Goal: Entertainment & Leisure: Browse casually

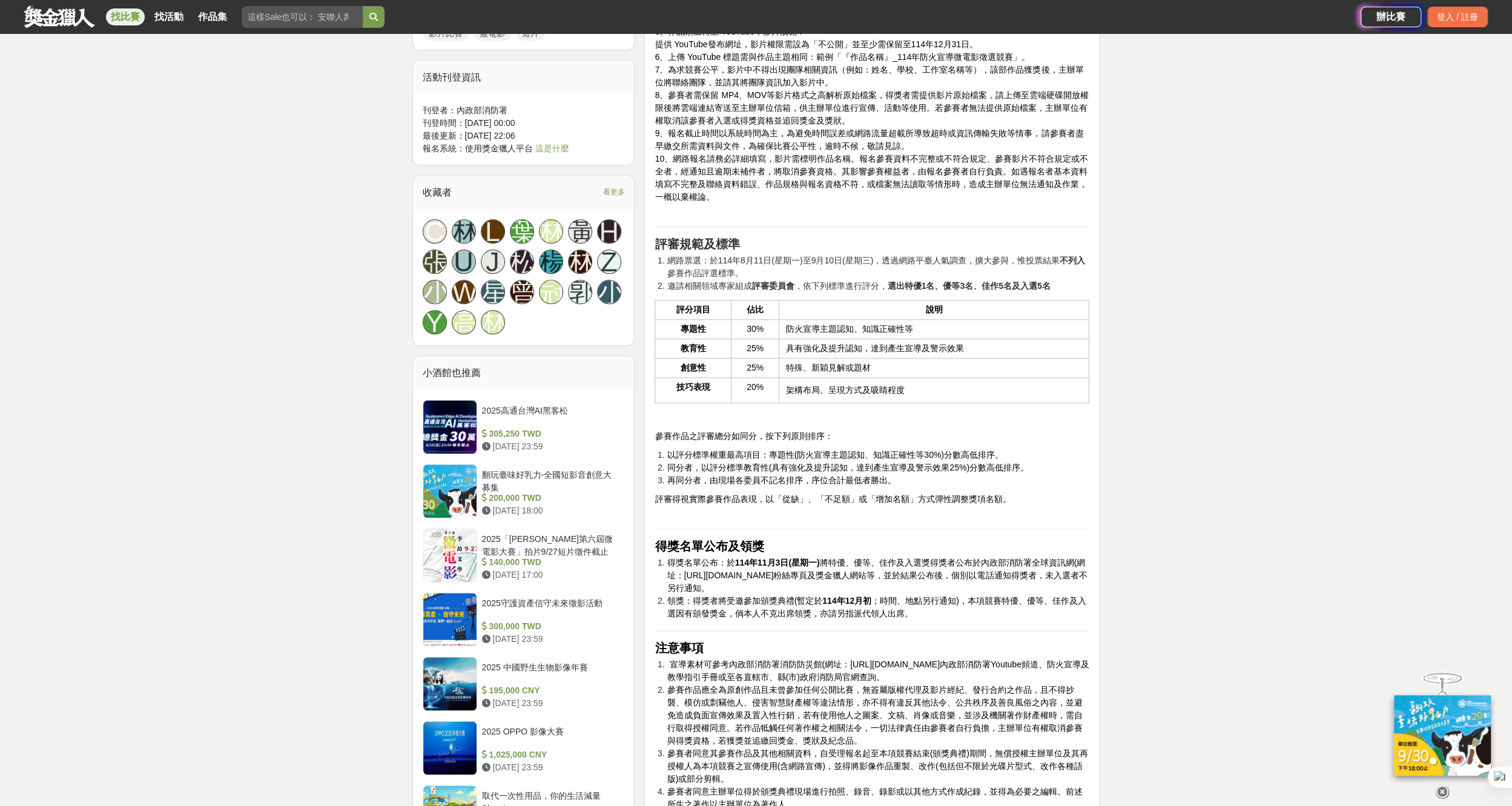
scroll to position [1090, 0]
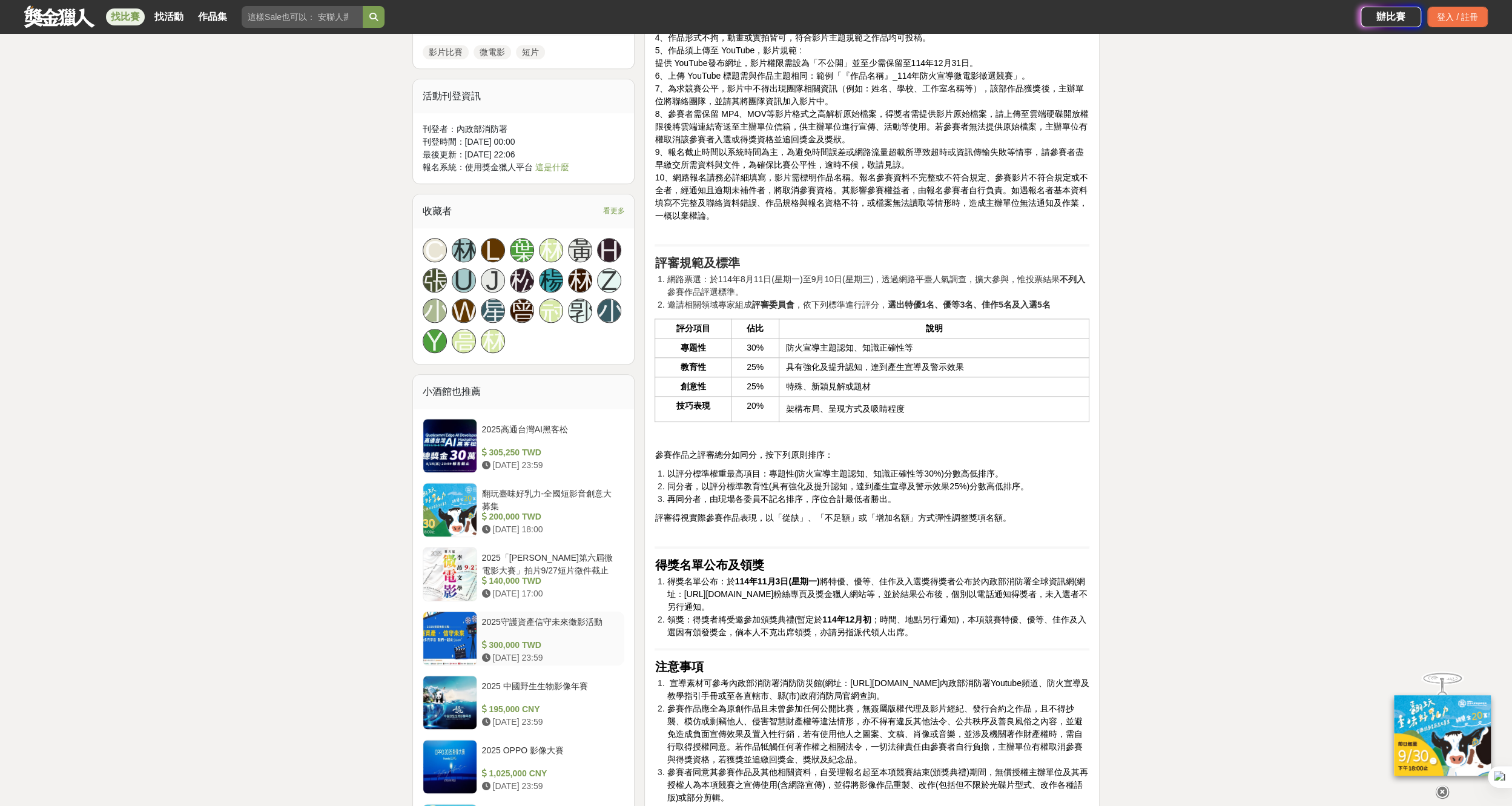
click at [581, 620] on div "2025守護資產信守未來徵影活動" at bounding box center [551, 627] width 138 height 23
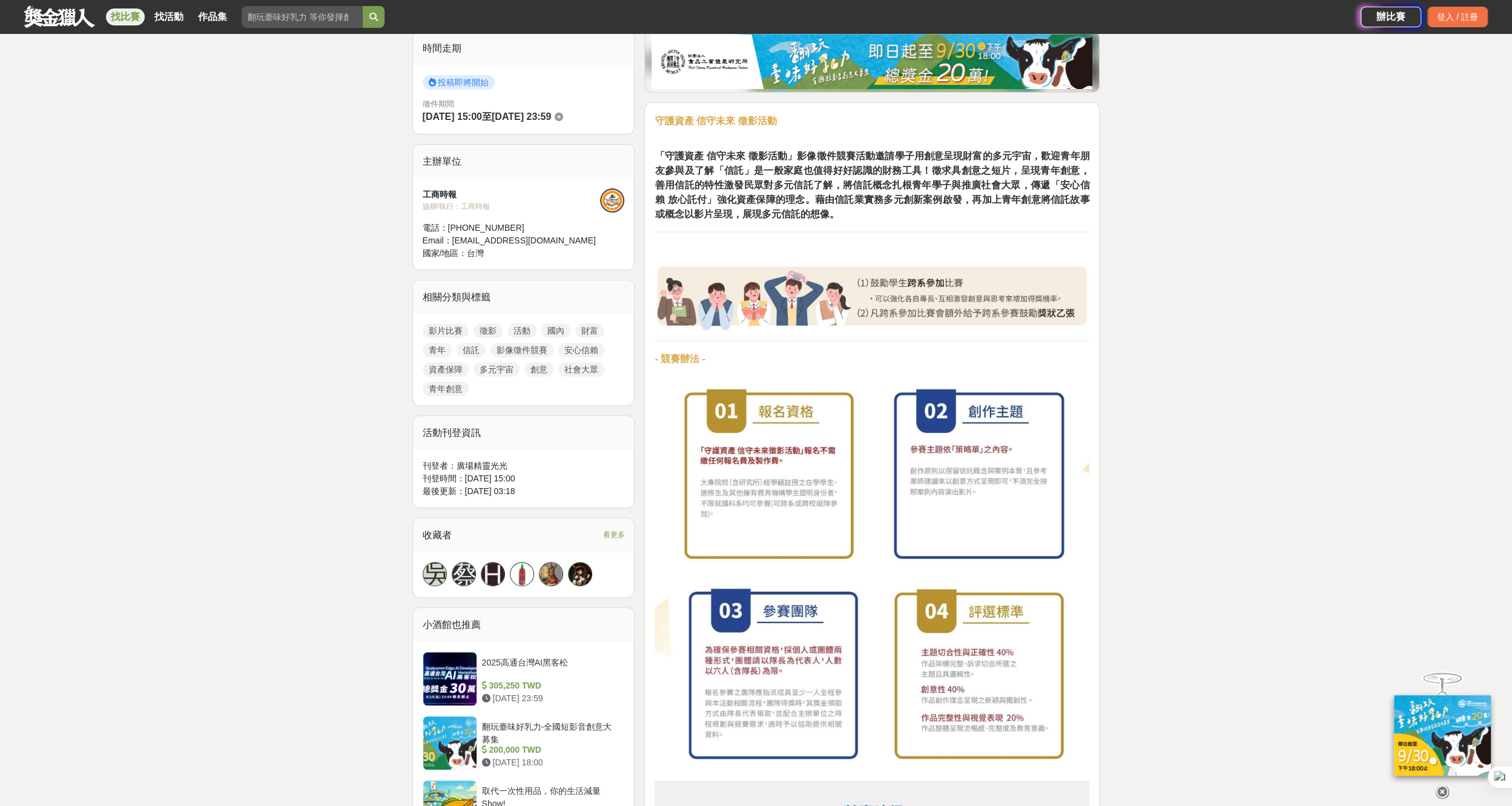
scroll to position [302, 0]
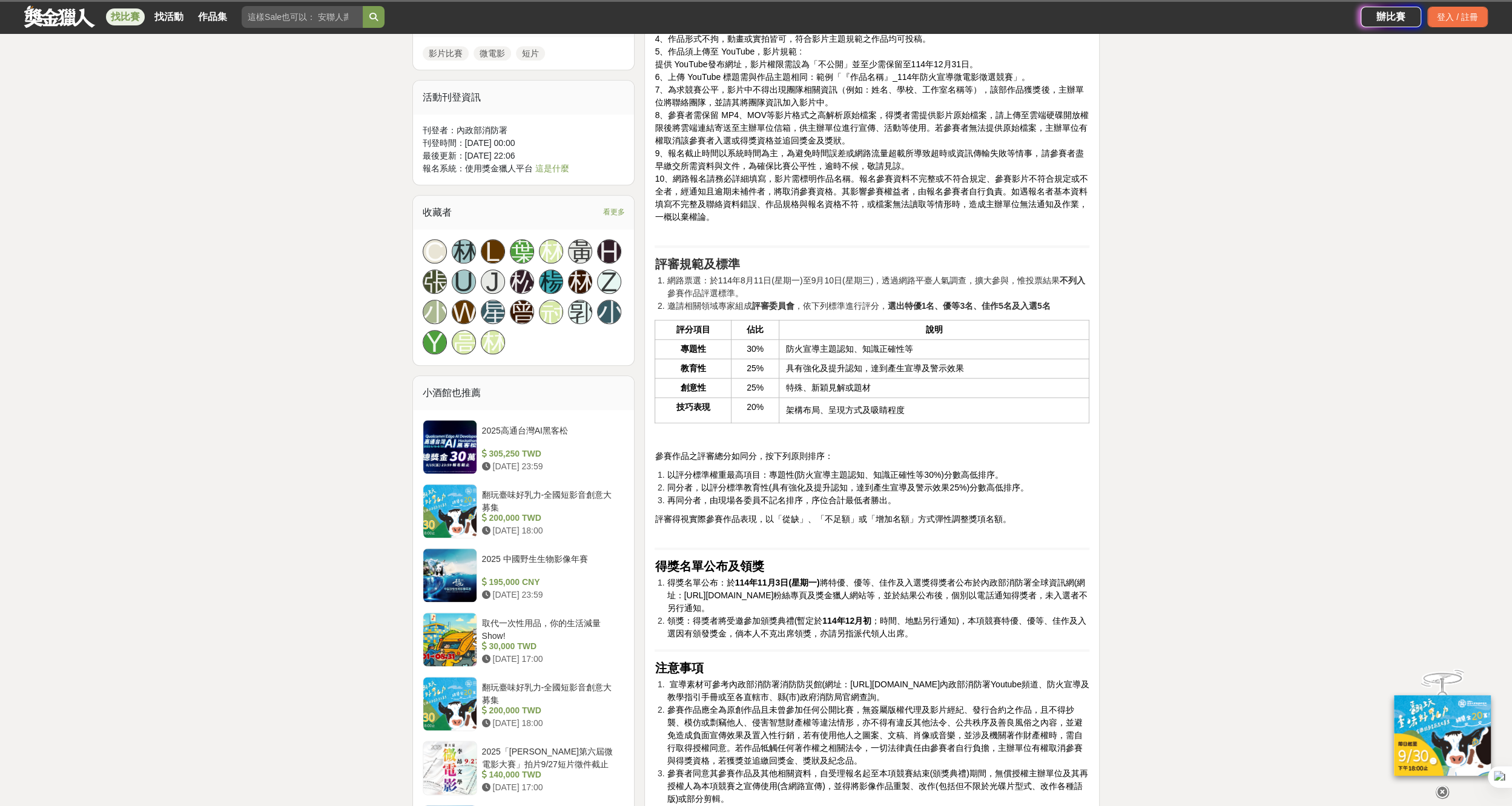
scroll to position [1090, 0]
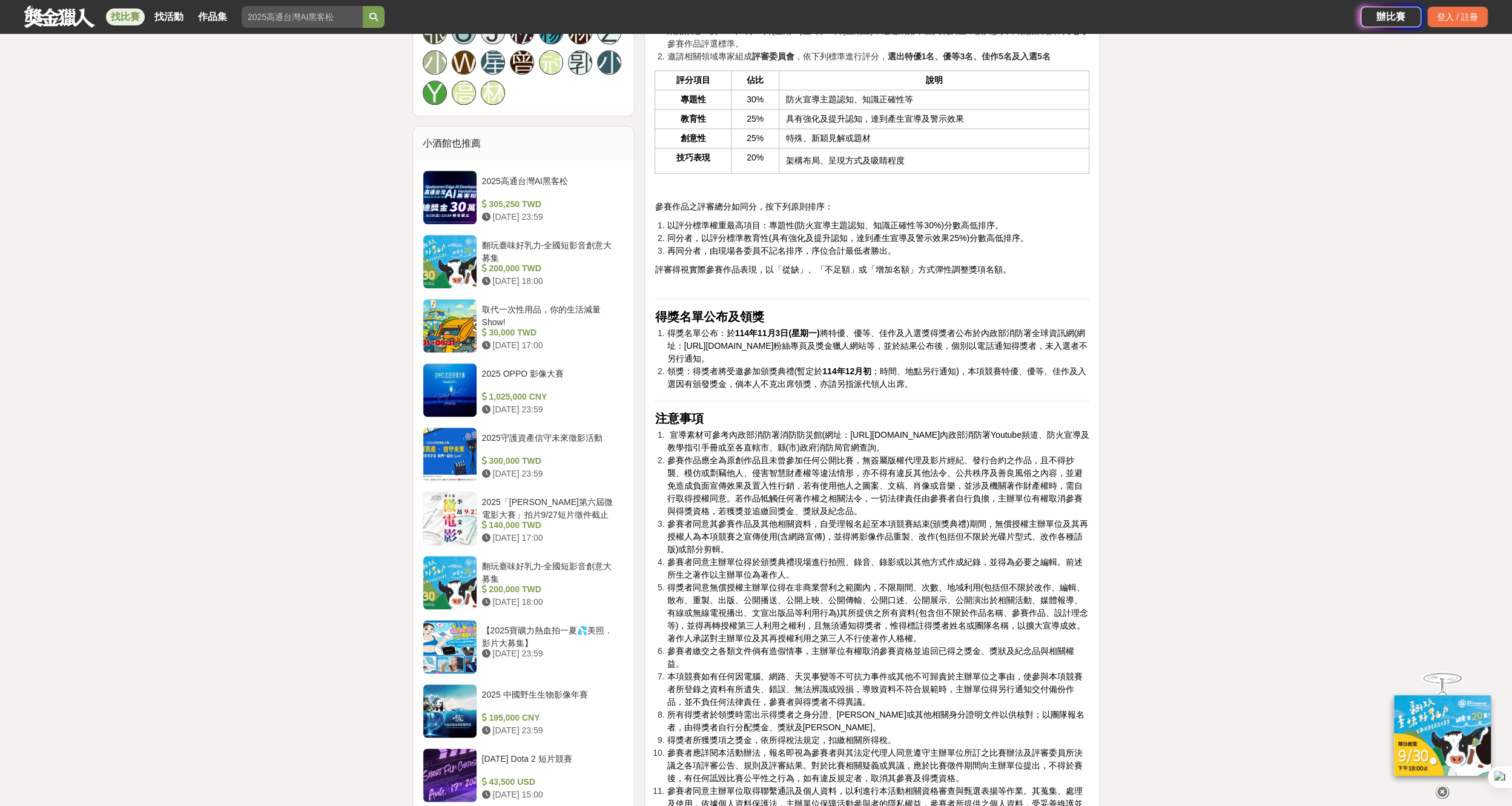
scroll to position [1332, 0]
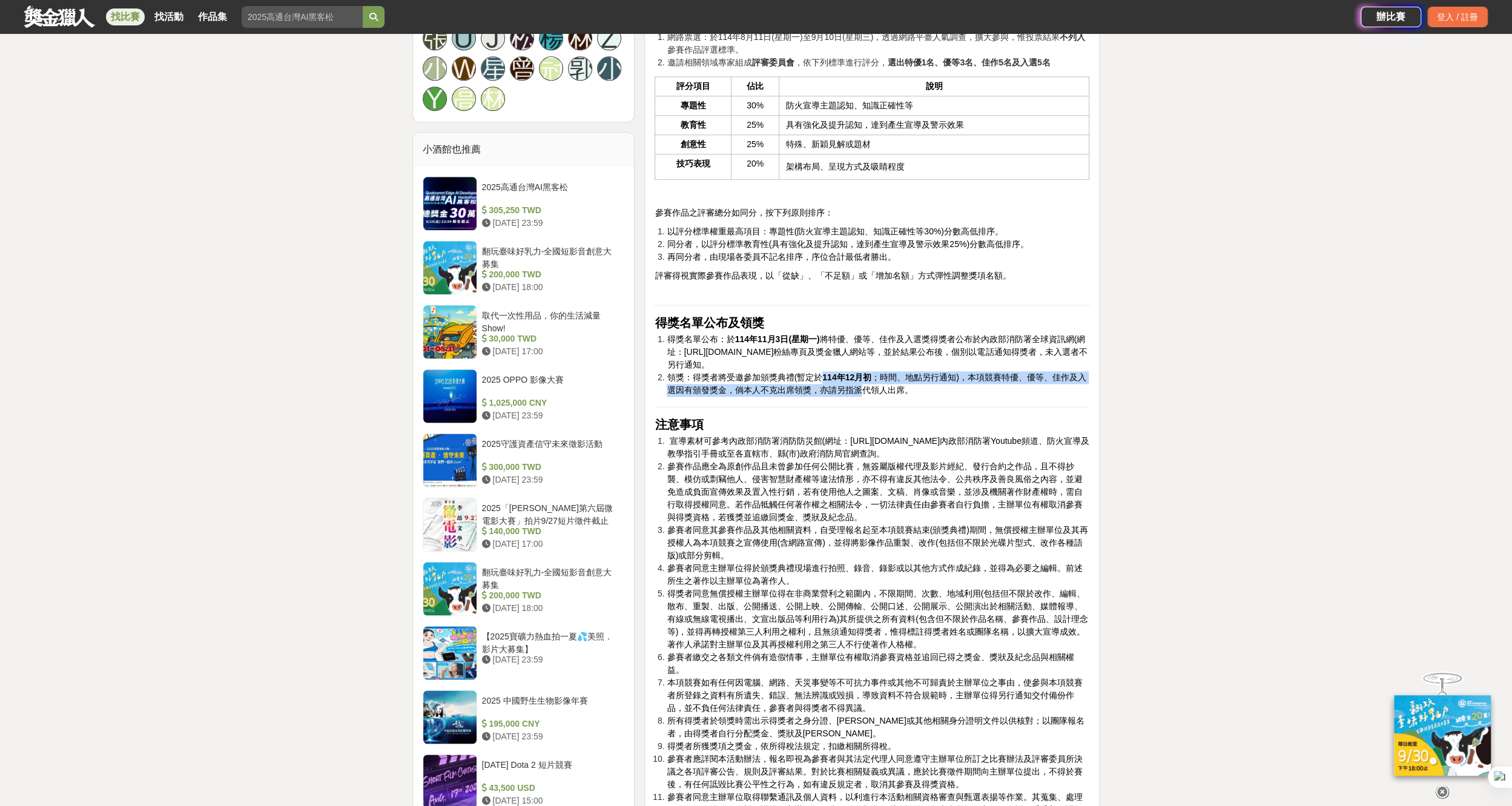
drag, startPoint x: 820, startPoint y: 378, endPoint x: 859, endPoint y: 385, distance: 39.6
click at [859, 385] on span "領獎：得獎者將受邀參加頒獎典禮(暫定於 114年12月初 ；時間、地點另行通知)，本項競賽特優、優等、佳作及入選因有頒發獎金，倘本人不克出席領獎，亦請另指派代…" at bounding box center [875, 383] width 419 height 22
click at [756, 392] on span "領獎：得獎者將受邀參加頒獎典禮(暫定於 114年12月初 ；時間、地點另行通知)，本項競賽特優、優等、佳作及入選因有頒發獎金，倘本人不克出席領獎，亦請另指派代…" at bounding box center [875, 383] width 419 height 22
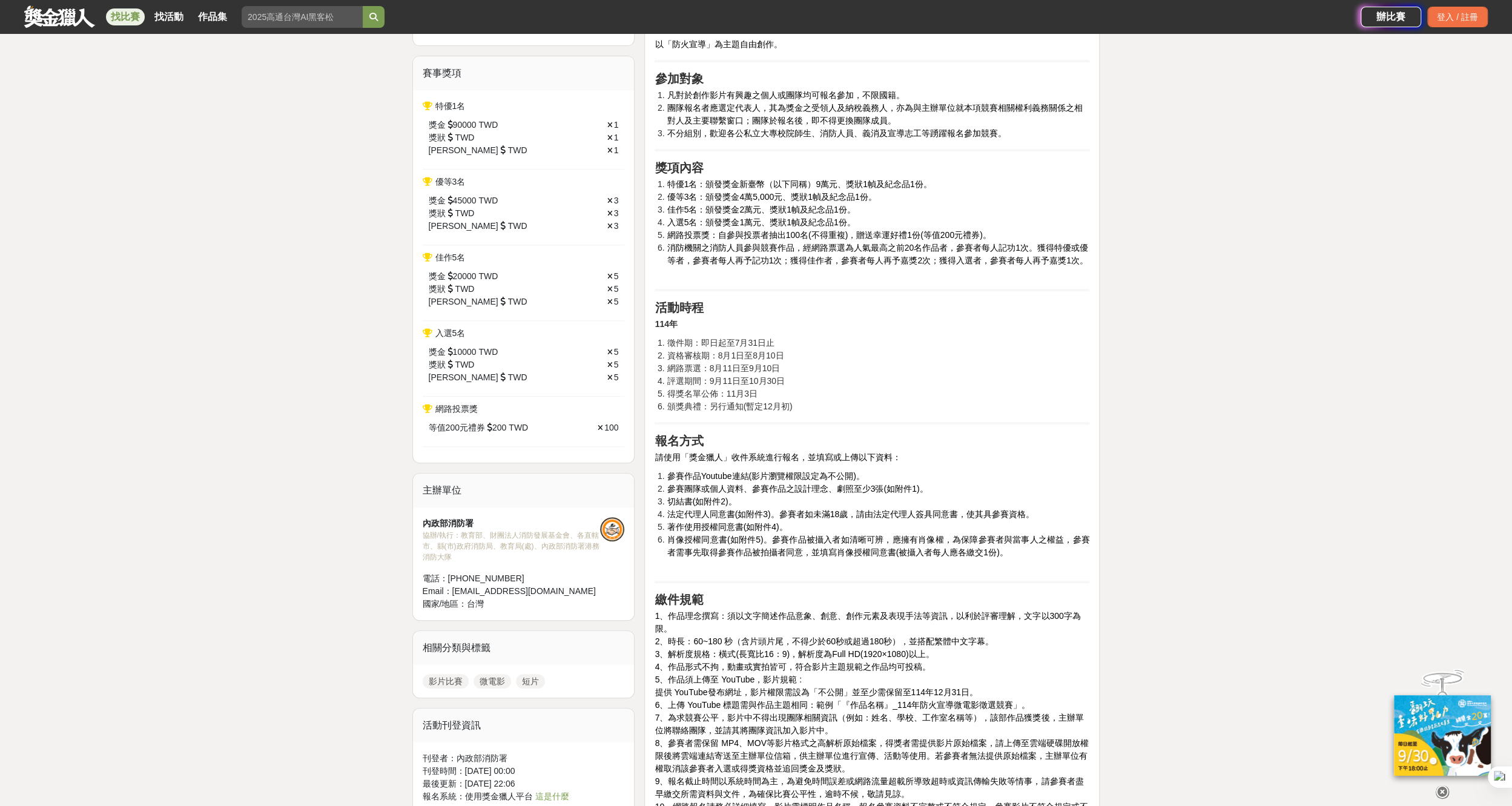
scroll to position [424, 0]
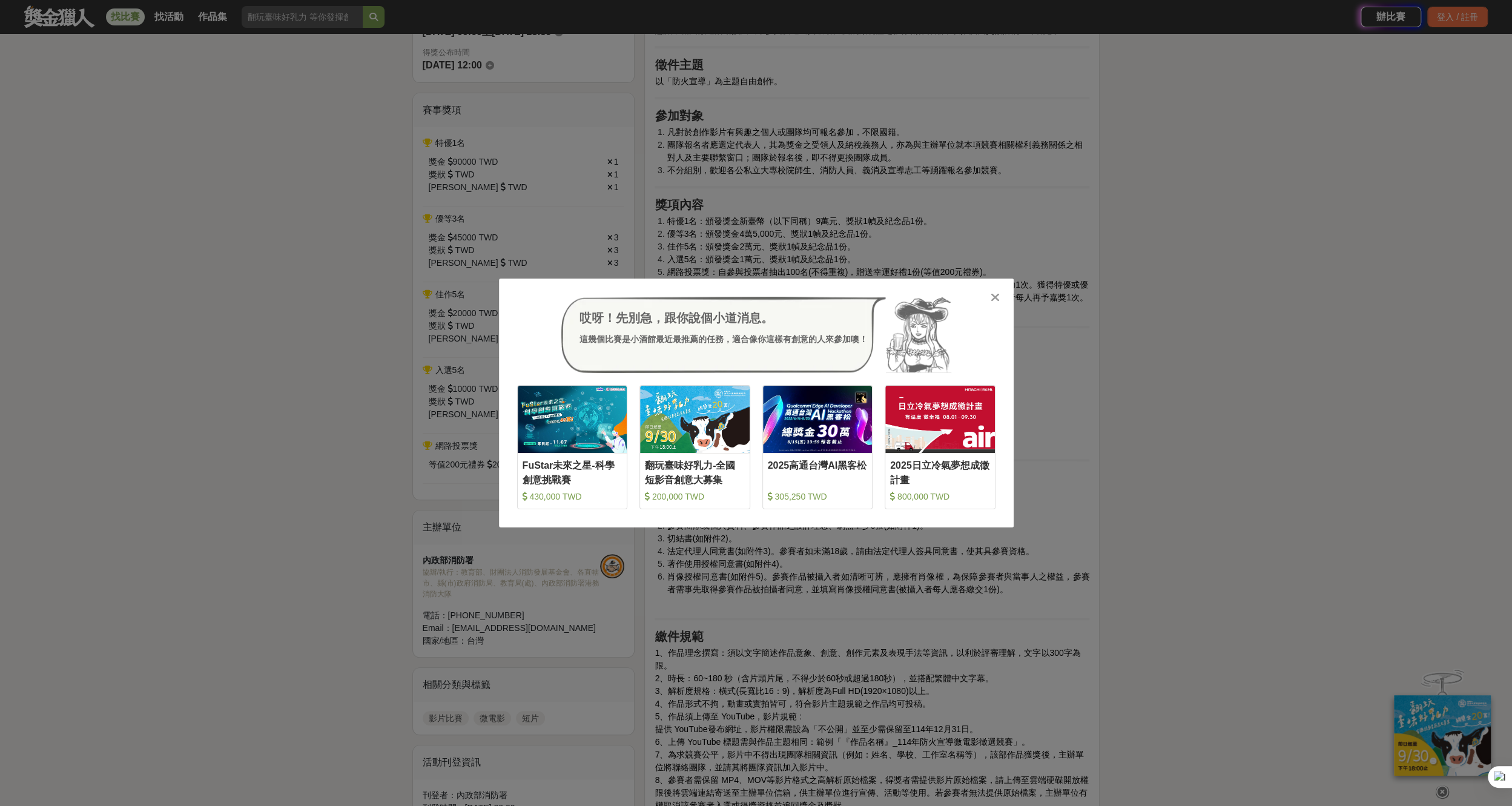
click at [955, 212] on div "哎呀！先別急，跟你說個小道消息。 這幾個比賽是小酒館最近最推薦的任務，適合像你這樣有創意的人來參加噢！ 收藏 FuStar未來之星-科學創意挑戰賽 430,0…" at bounding box center [756, 403] width 1512 height 806
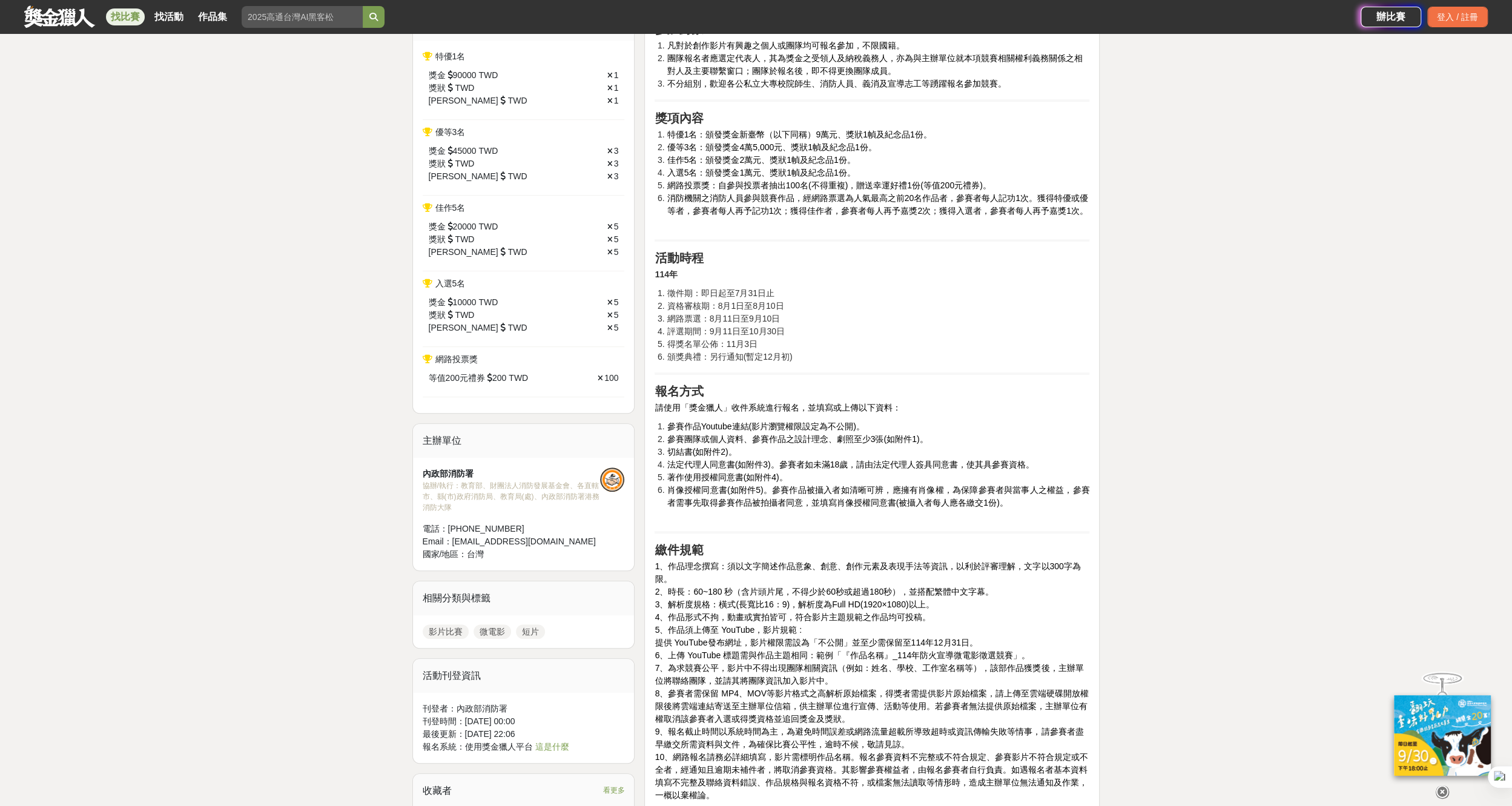
scroll to position [545, 0]
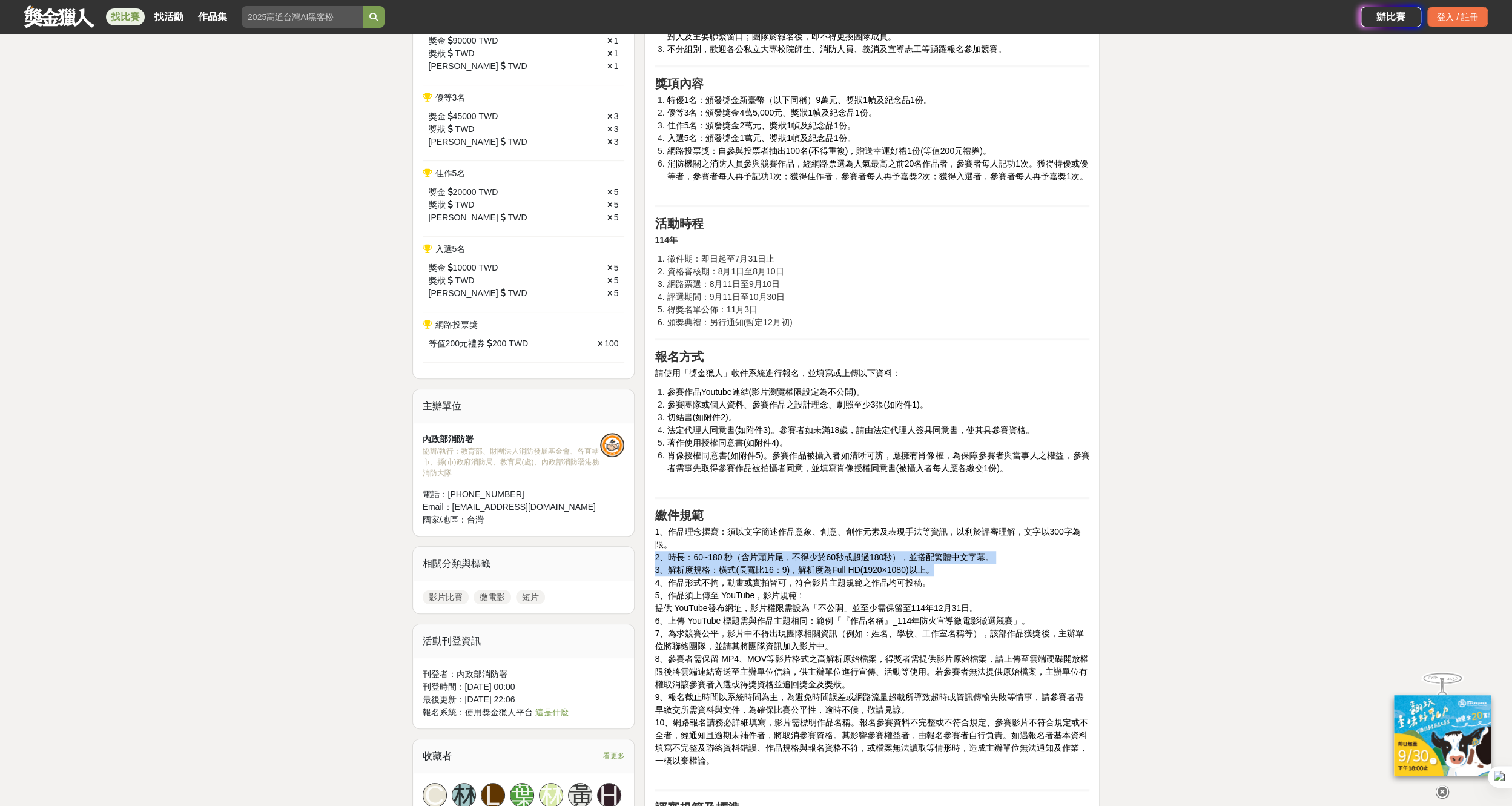
drag, startPoint x: 769, startPoint y: 367, endPoint x: 1212, endPoint y: 565, distance: 485.2
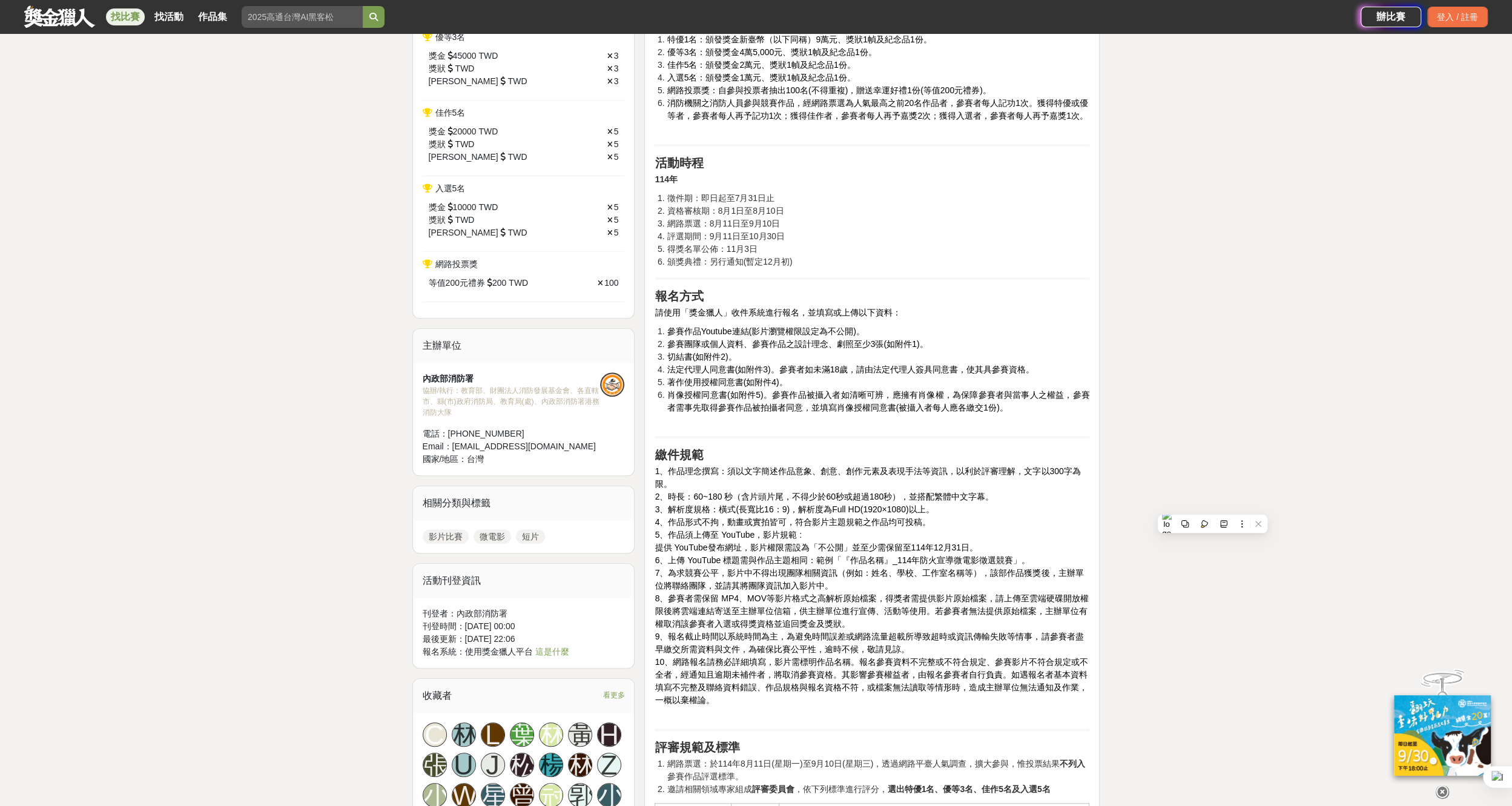
click at [1015, 644] on p "1、作品理念撰寫：須以文字簡述作品意象、創意、創作元素及表現手法等資訊，以利於評審理解，文字以300字為限。 2、時長：60~180 秒（含片頭片尾，不得少於…" at bounding box center [872, 592] width 435 height 254
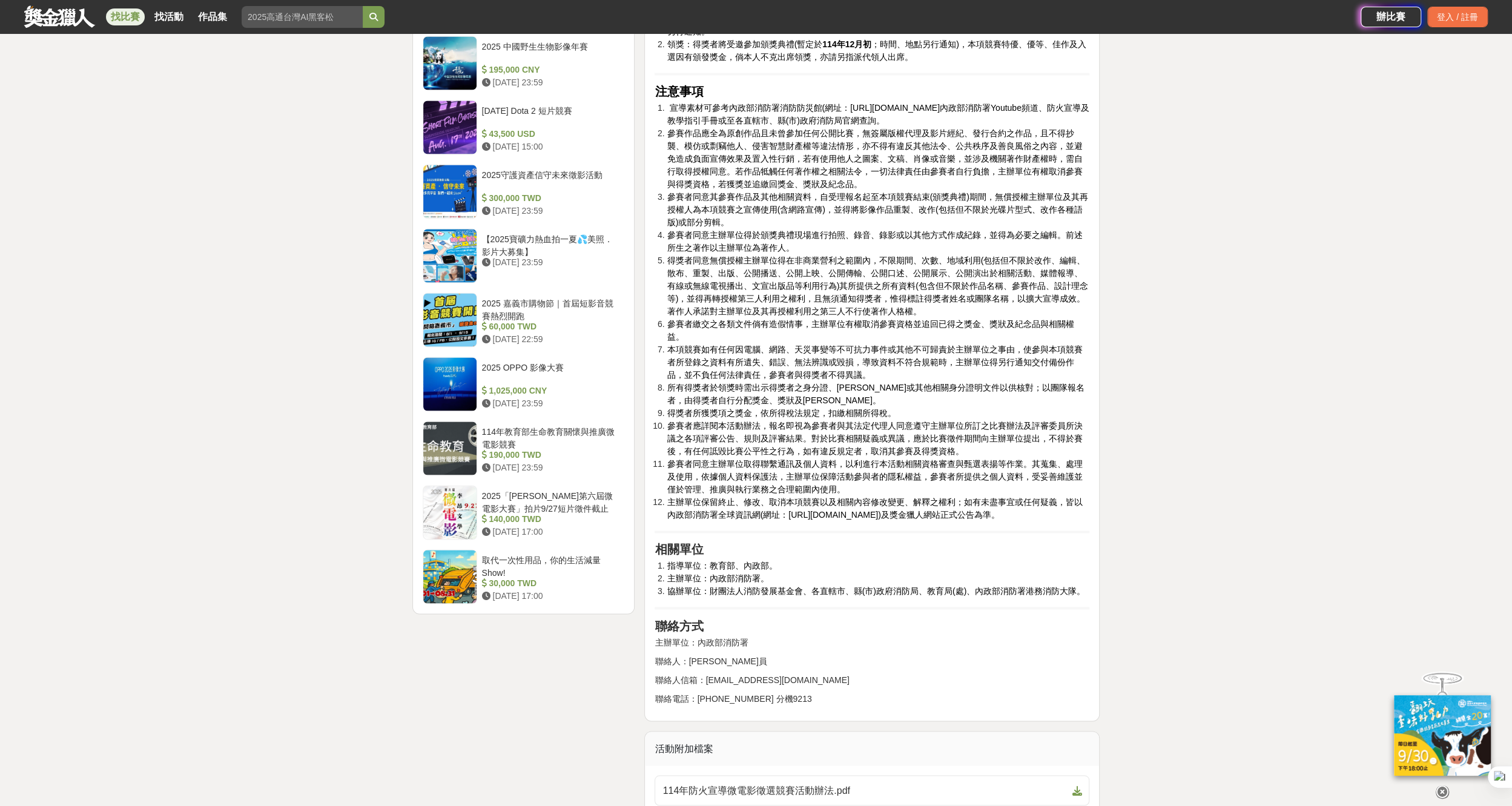
scroll to position [1695, 0]
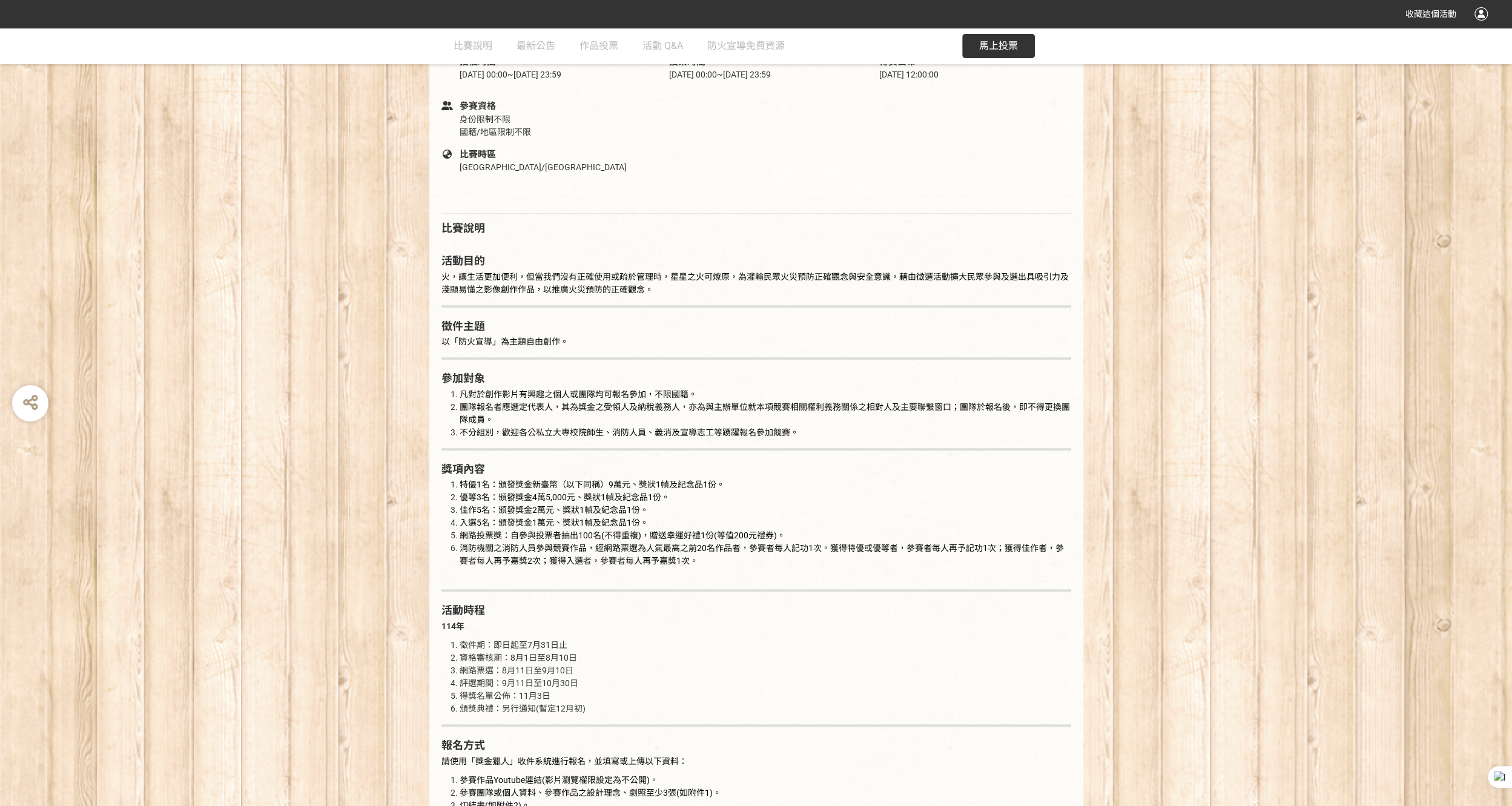
scroll to position [364, 0]
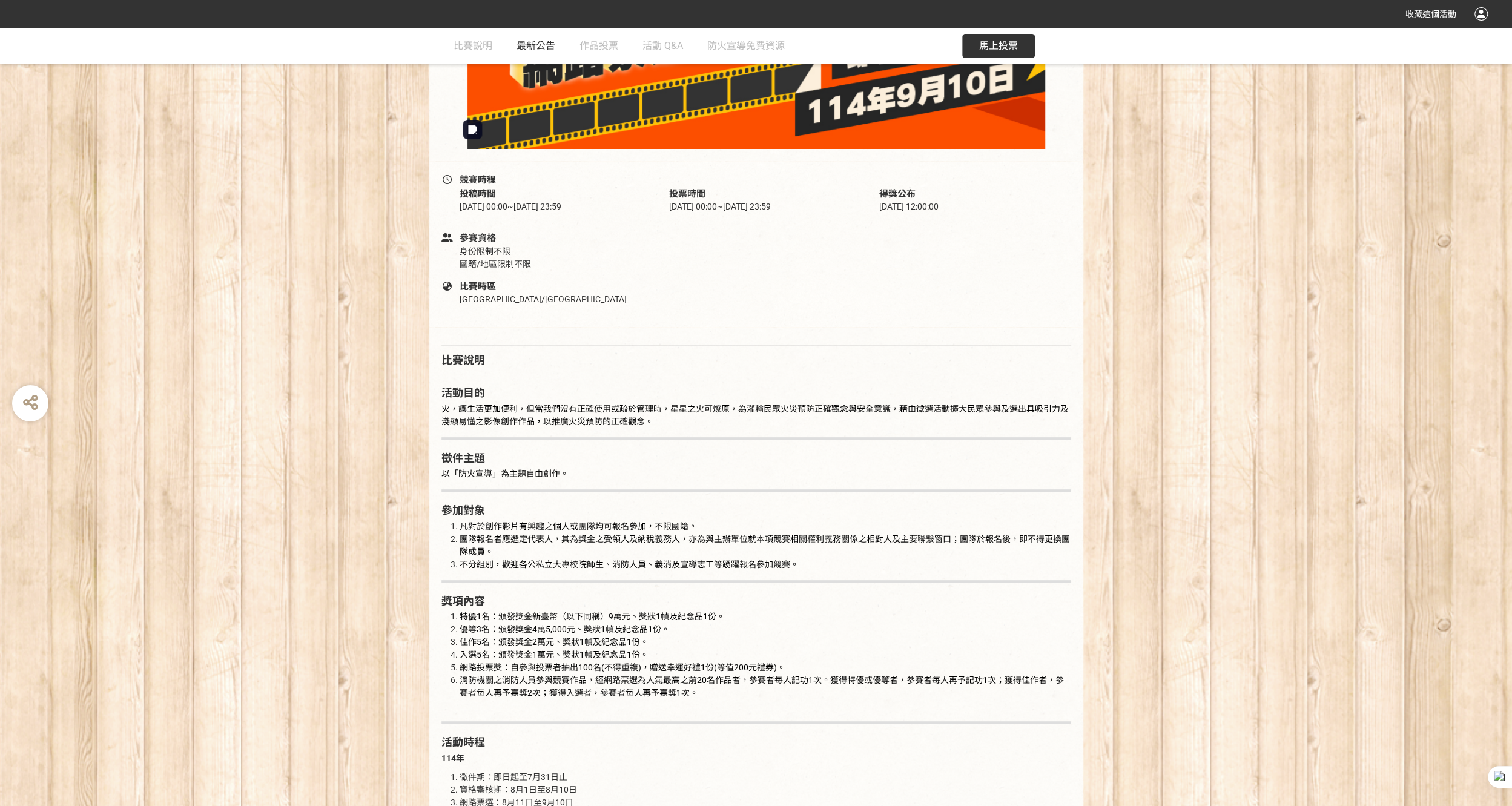
click at [548, 37] on link "最新公告" at bounding box center [535, 46] width 38 height 37
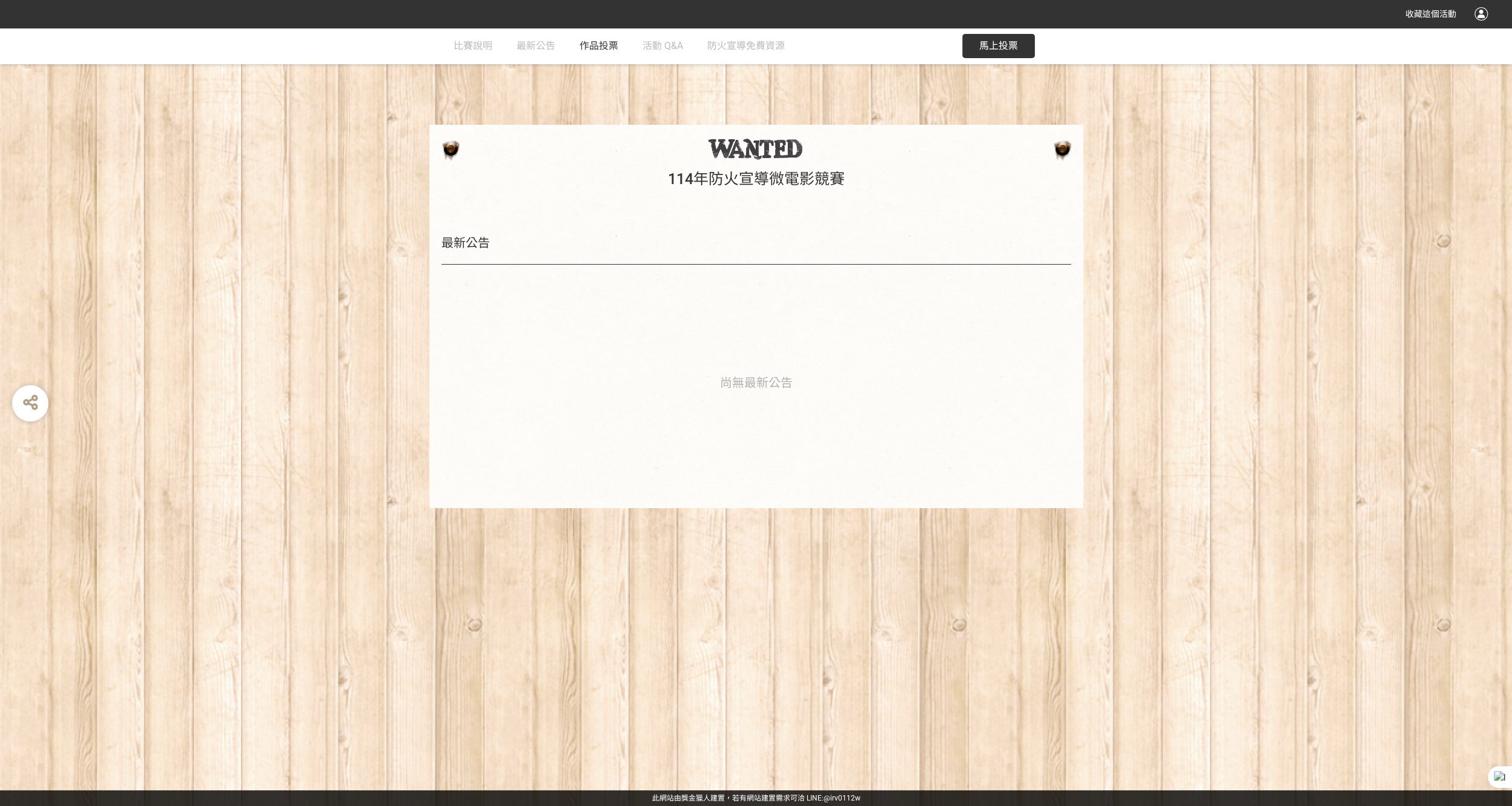
click at [603, 47] on span "作品投票" at bounding box center [599, 45] width 38 height 12
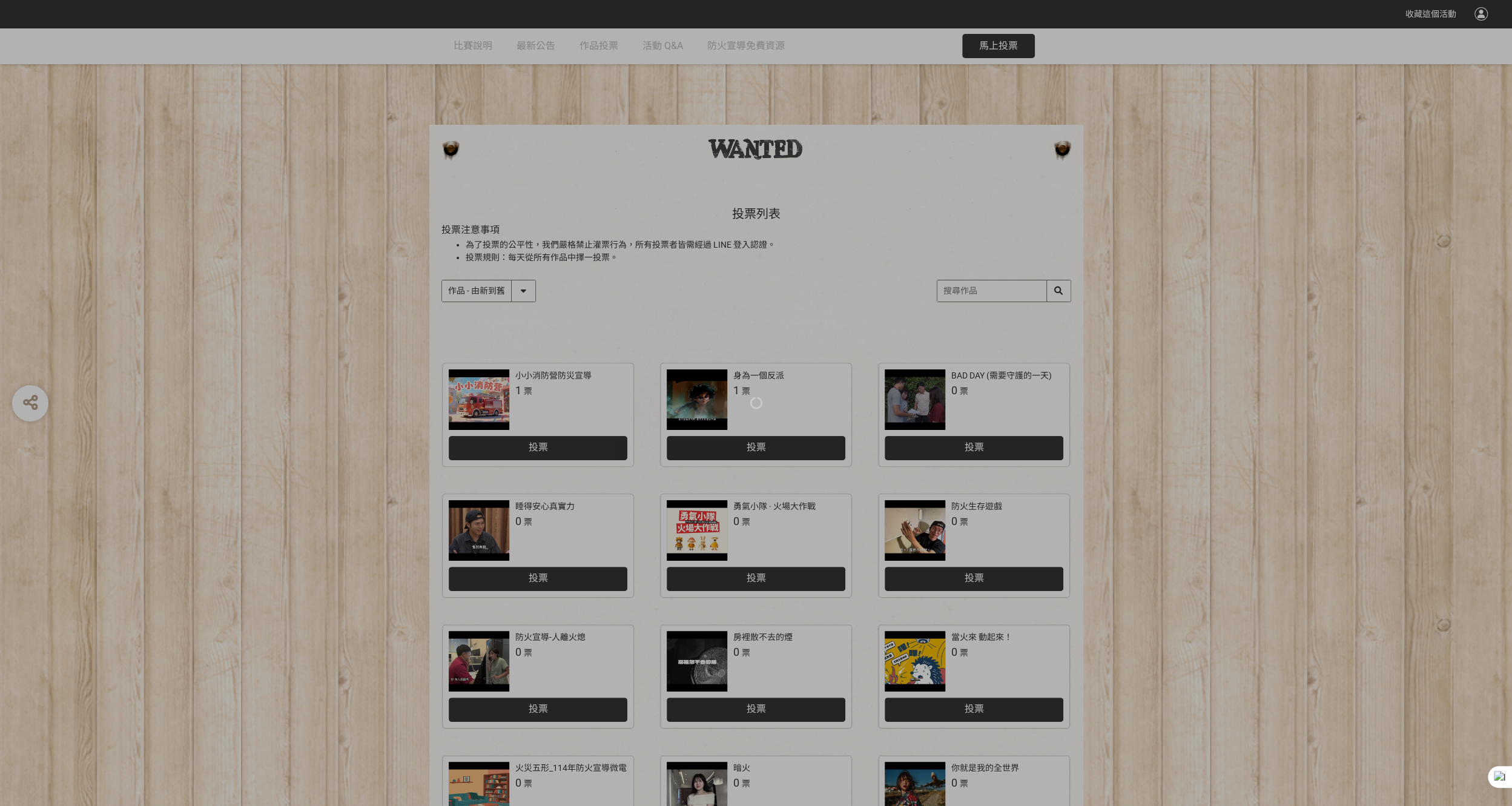
click at [615, 301] on div at bounding box center [756, 403] width 1512 height 806
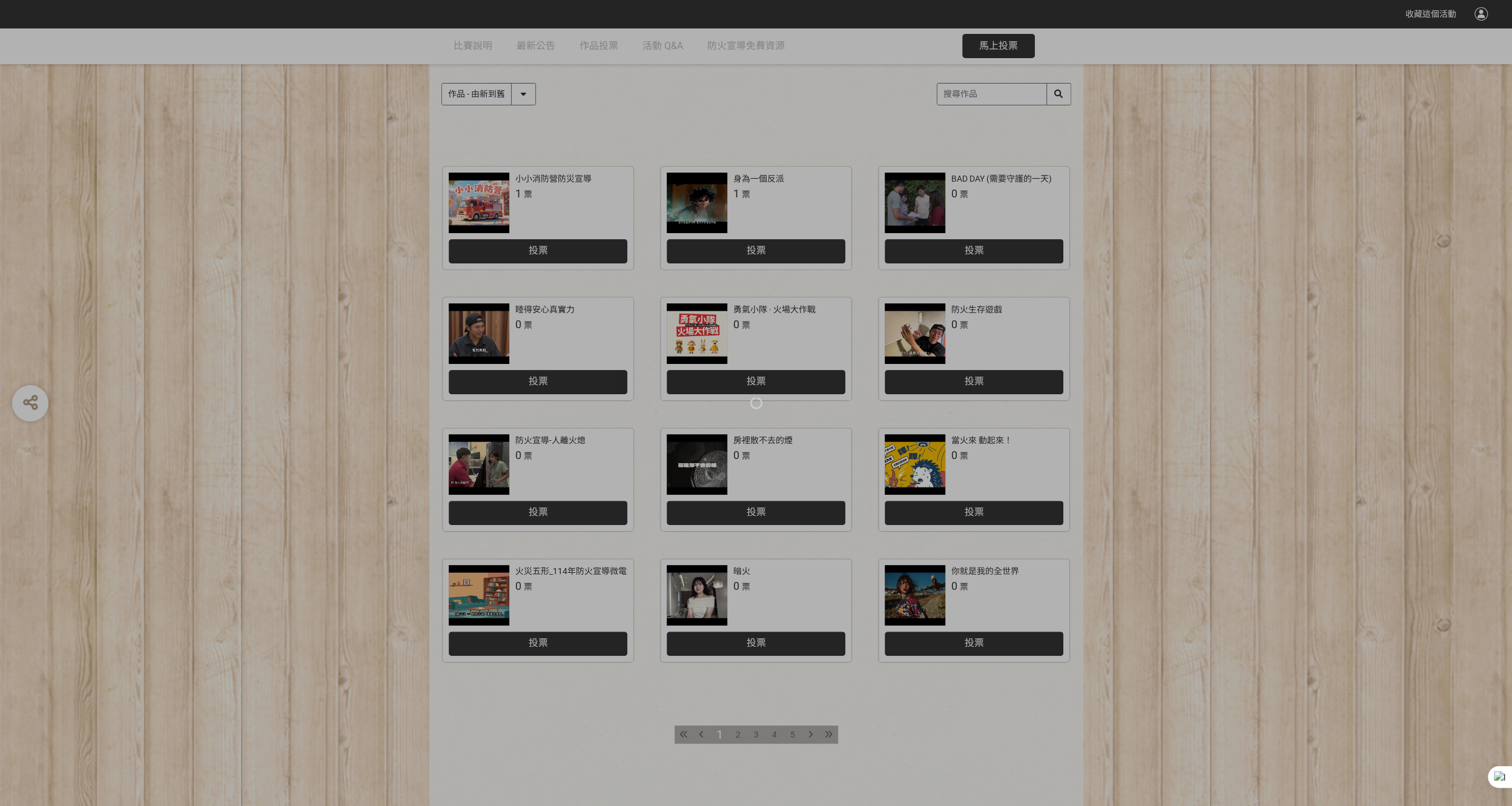
scroll to position [65, 0]
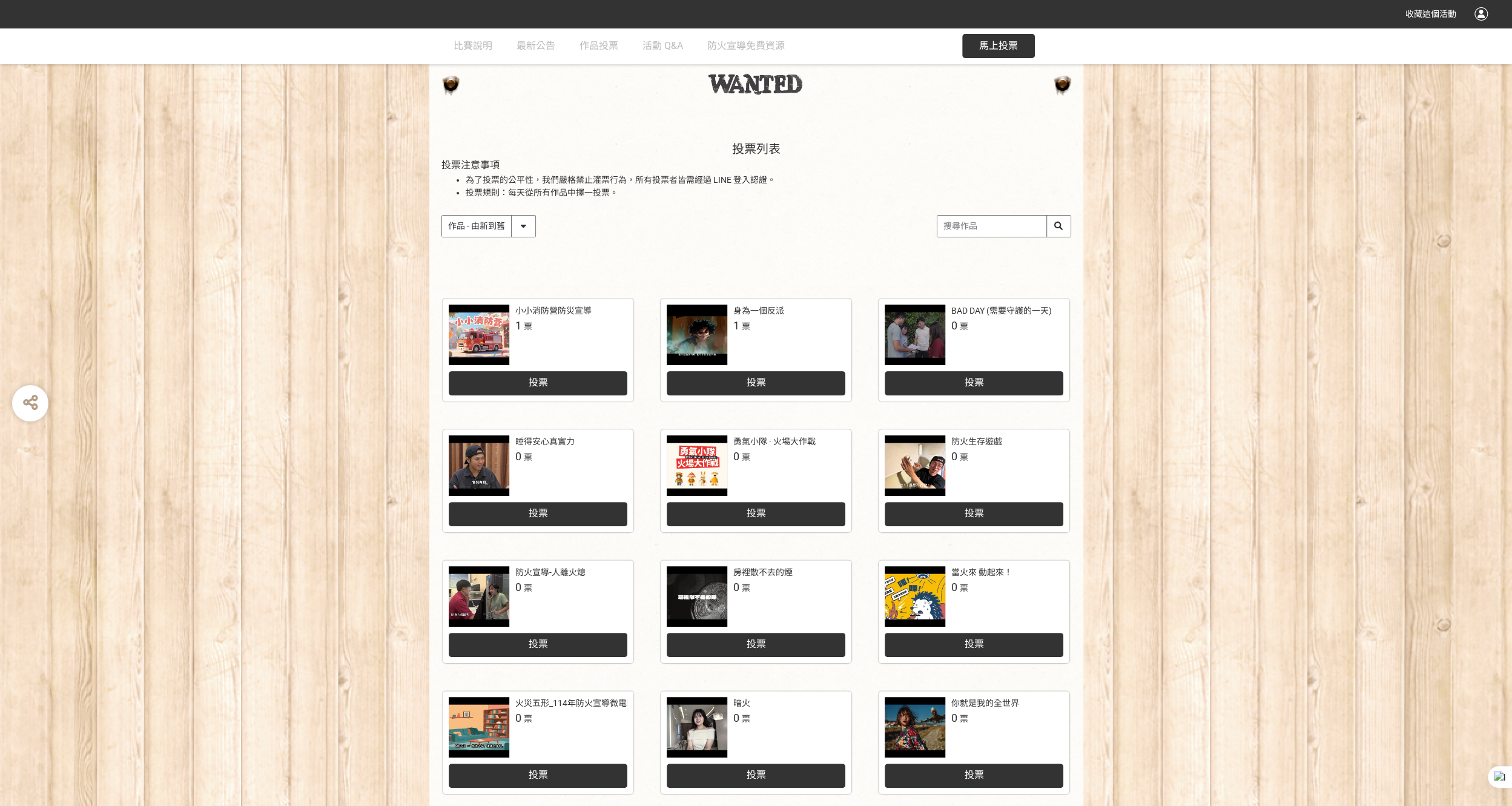
click at [569, 310] on div "小小消防營防災宣導" at bounding box center [553, 311] width 76 height 12
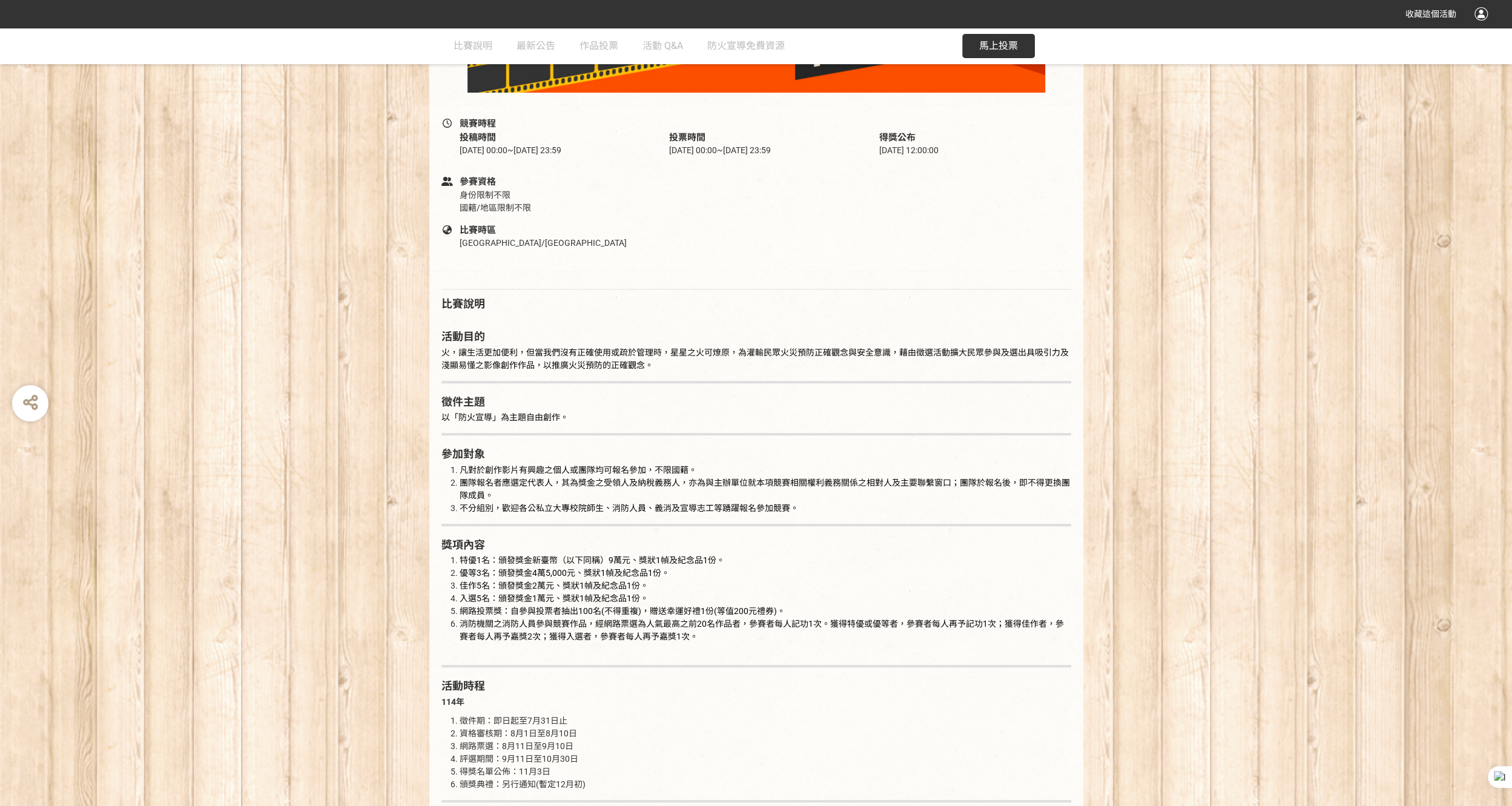
scroll to position [303, 0]
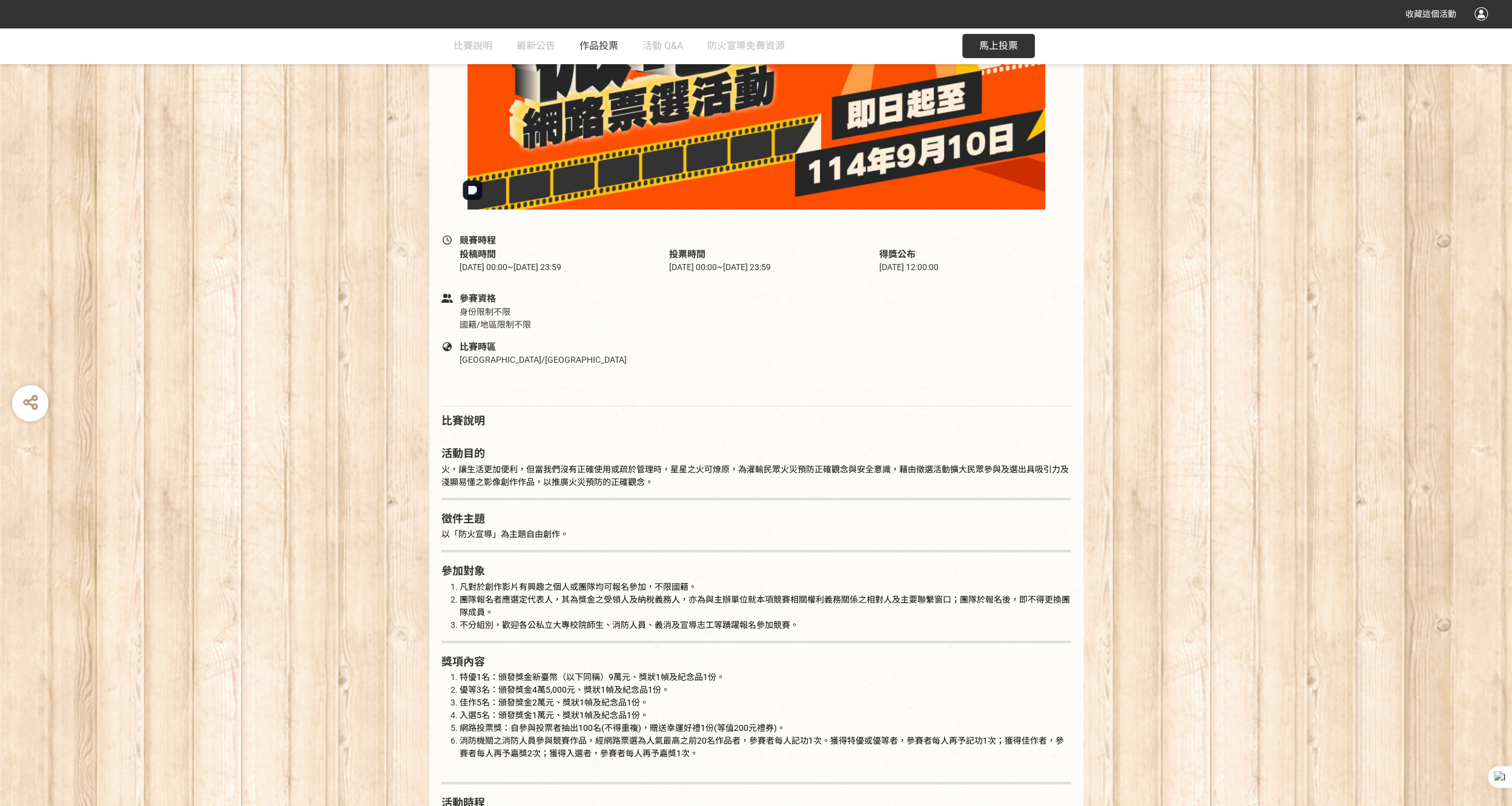
click at [607, 48] on span "作品投票" at bounding box center [599, 45] width 38 height 12
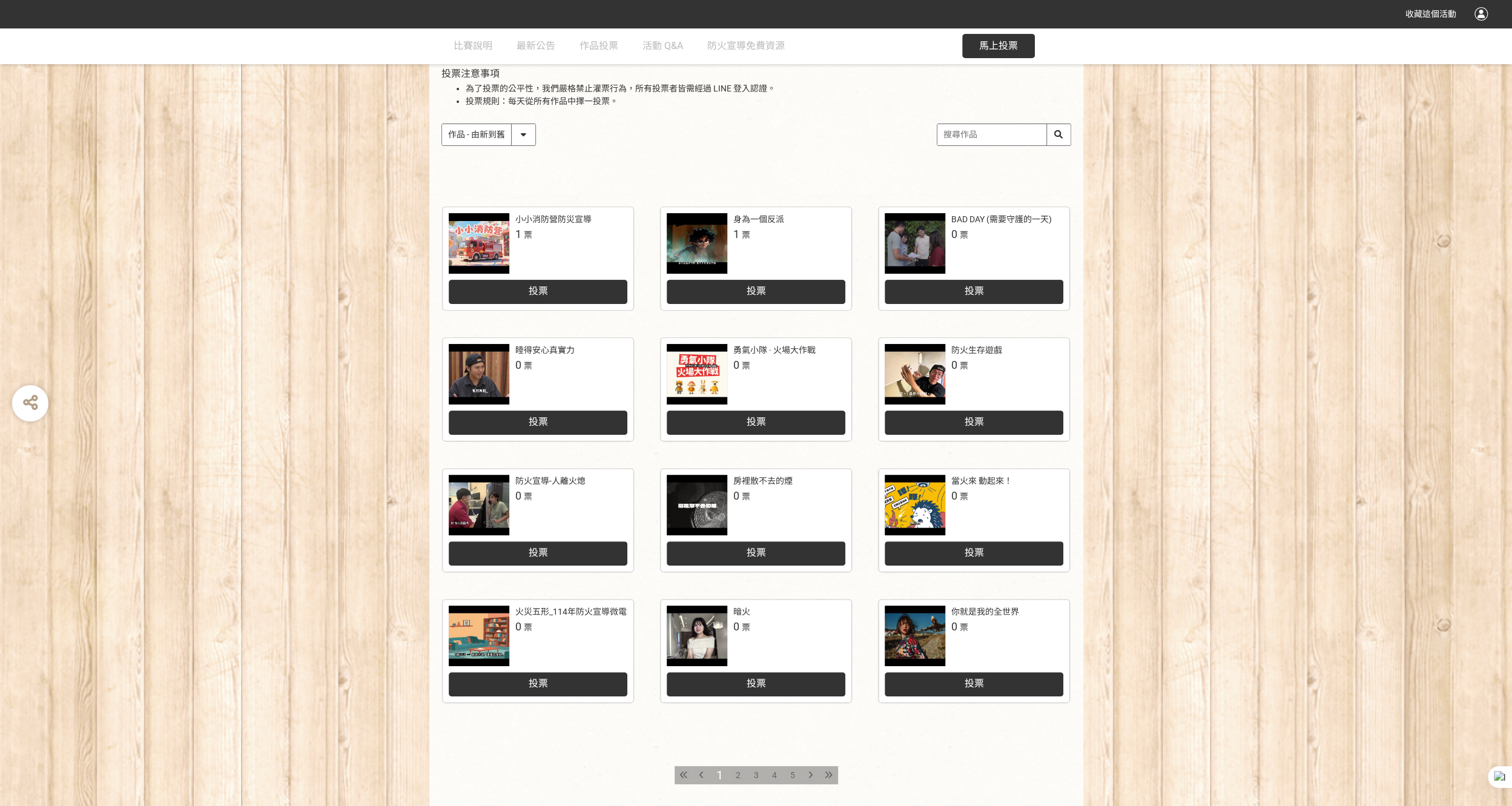
scroll to position [182, 0]
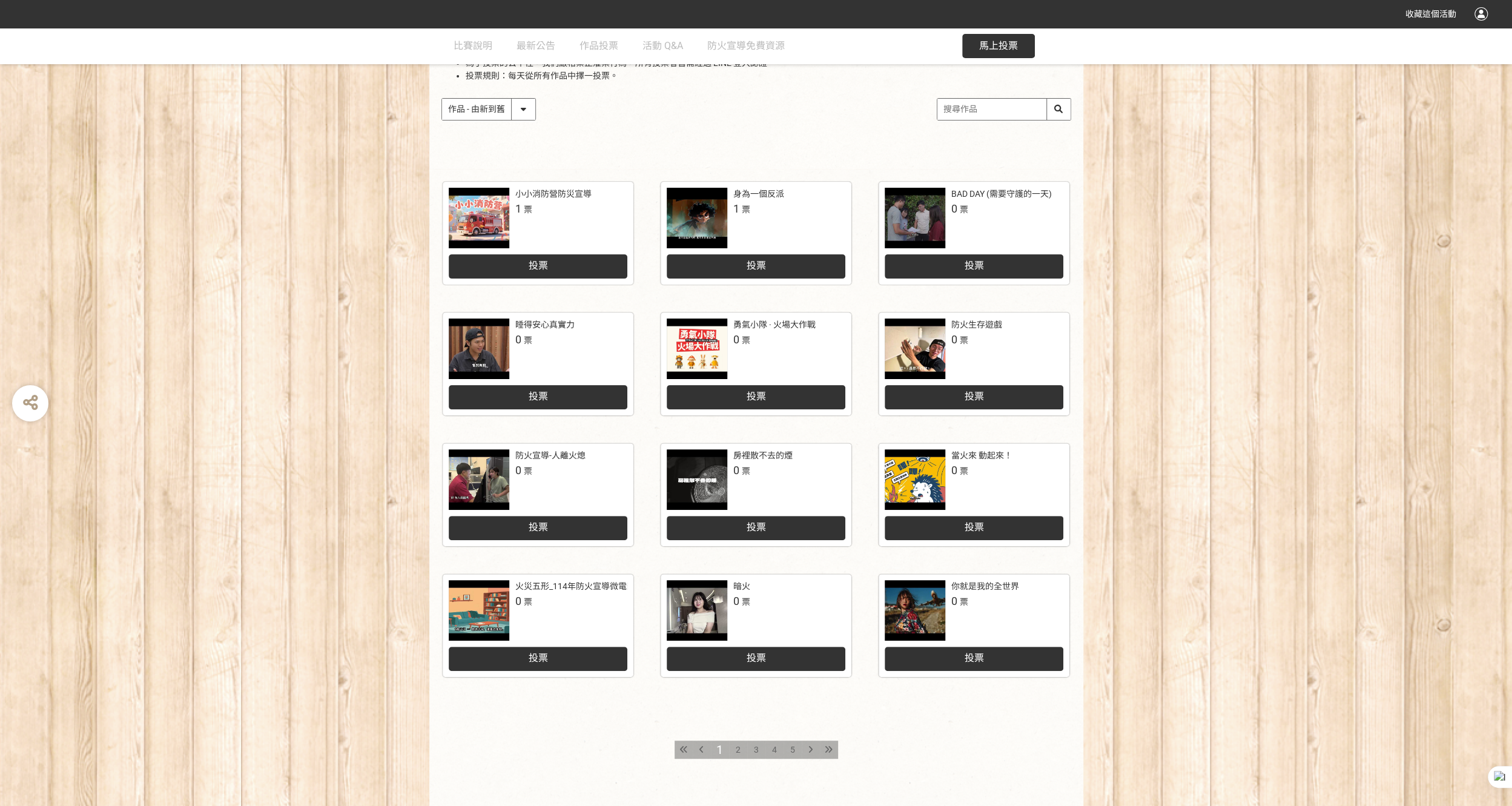
click at [734, 755] on div "2" at bounding box center [738, 749] width 18 height 18
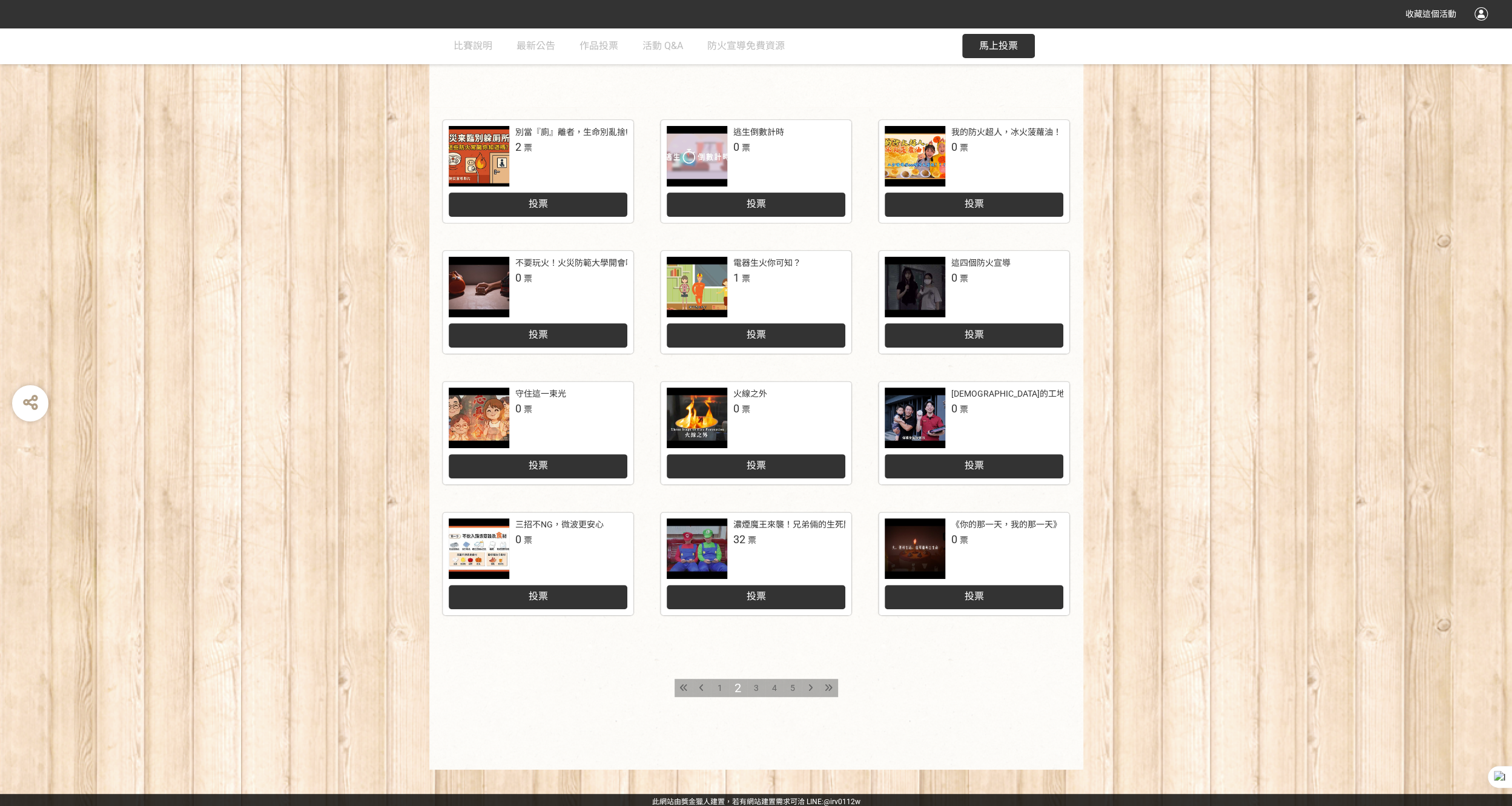
scroll to position [246, 0]
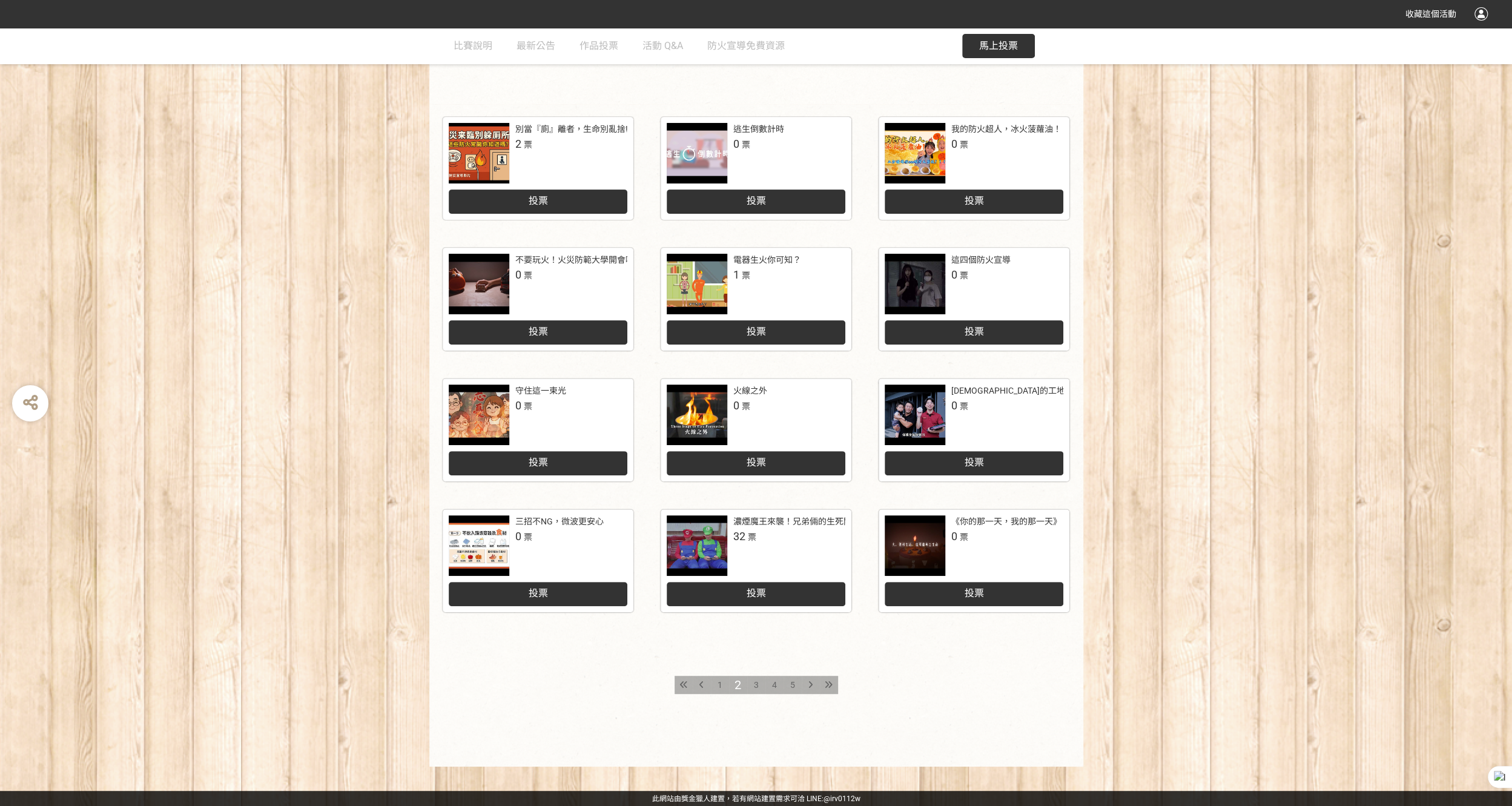
click at [1017, 517] on div "《你的那一天，我的那一天》" at bounding box center [1006, 521] width 110 height 12
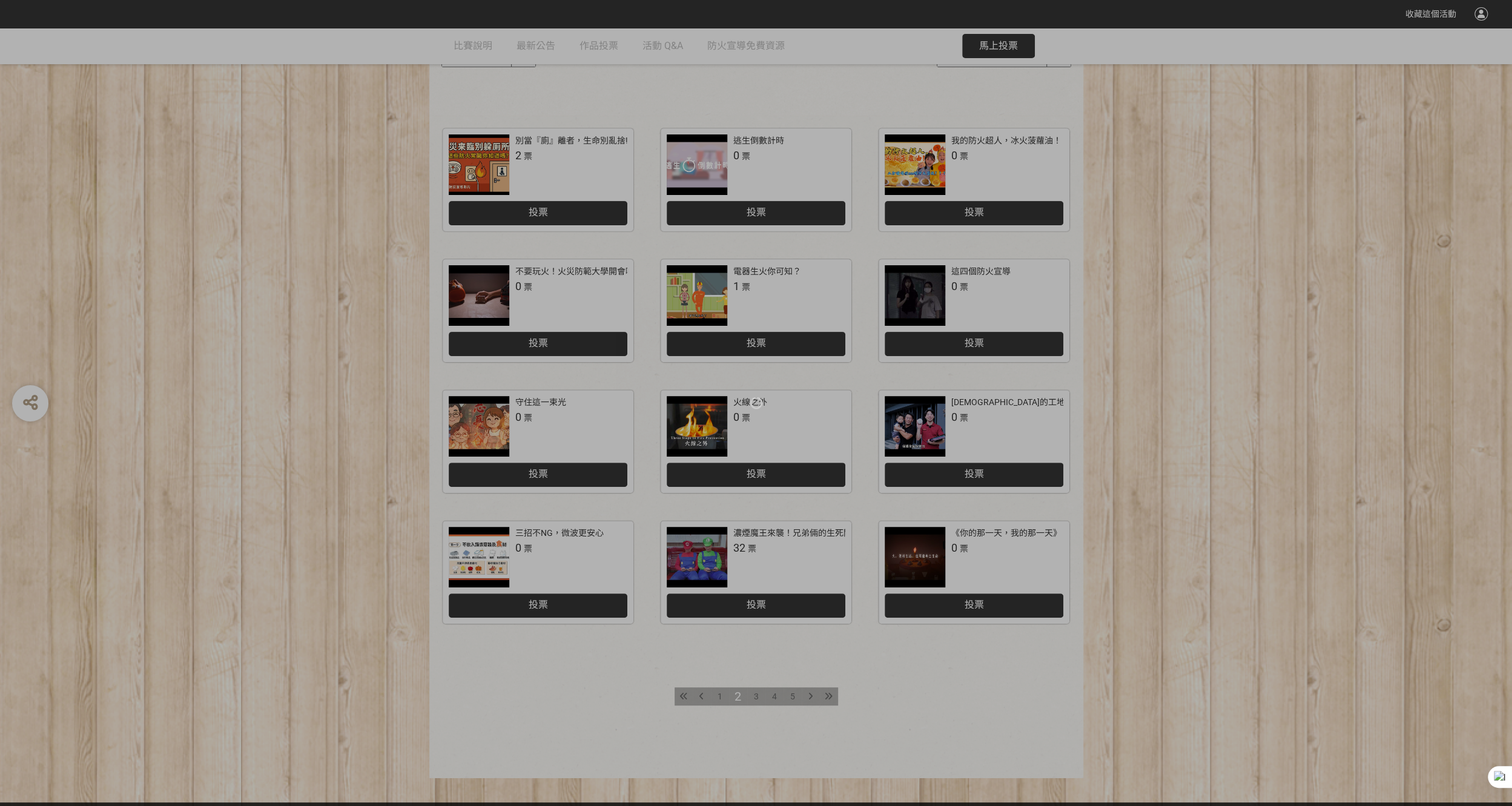
scroll to position [246, 0]
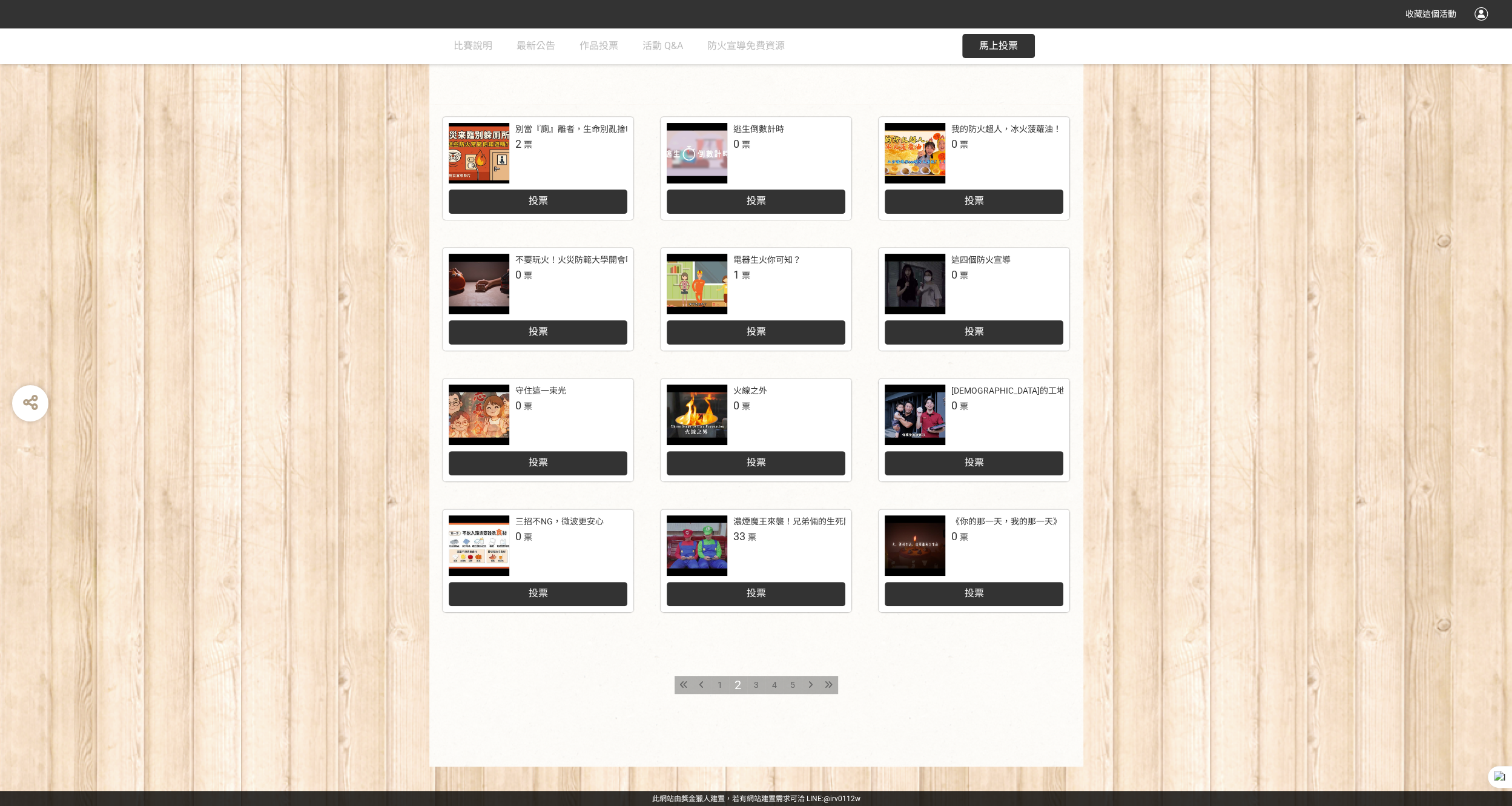
click at [756, 684] on span "3" at bounding box center [756, 685] width 5 height 10
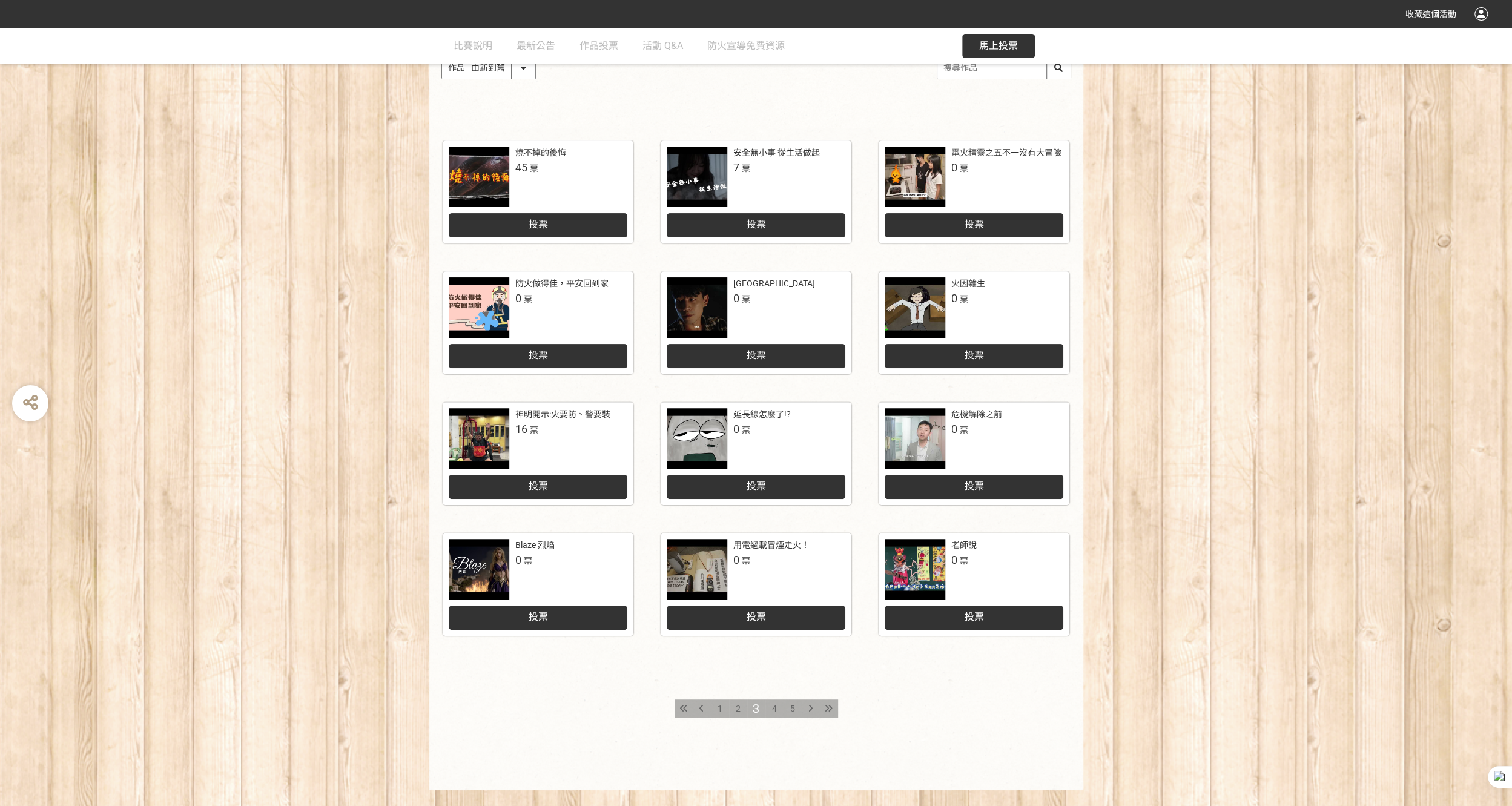
scroll to position [242, 0]
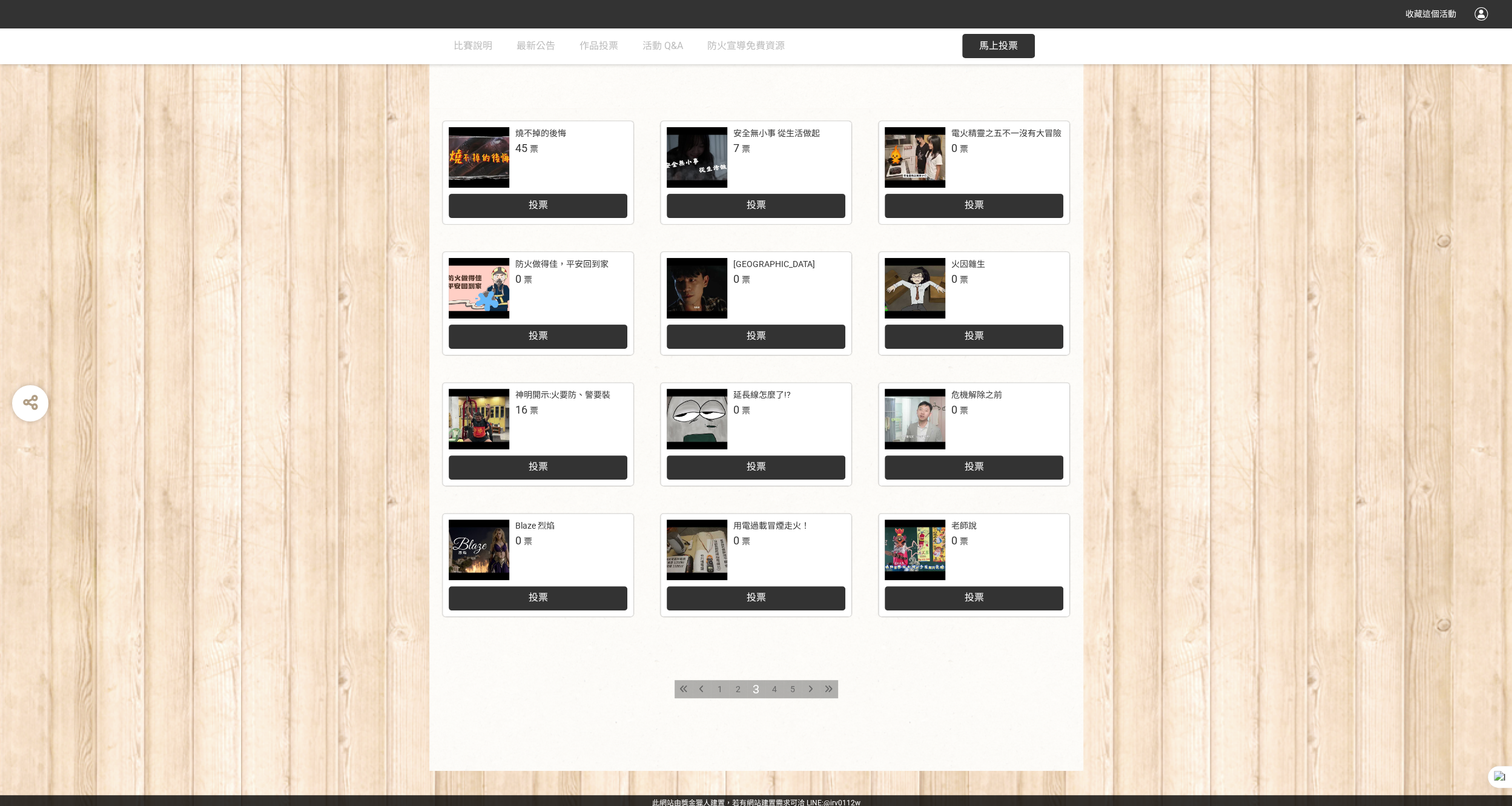
click at [540, 530] on div "Blaze 烈焰" at bounding box center [534, 526] width 39 height 12
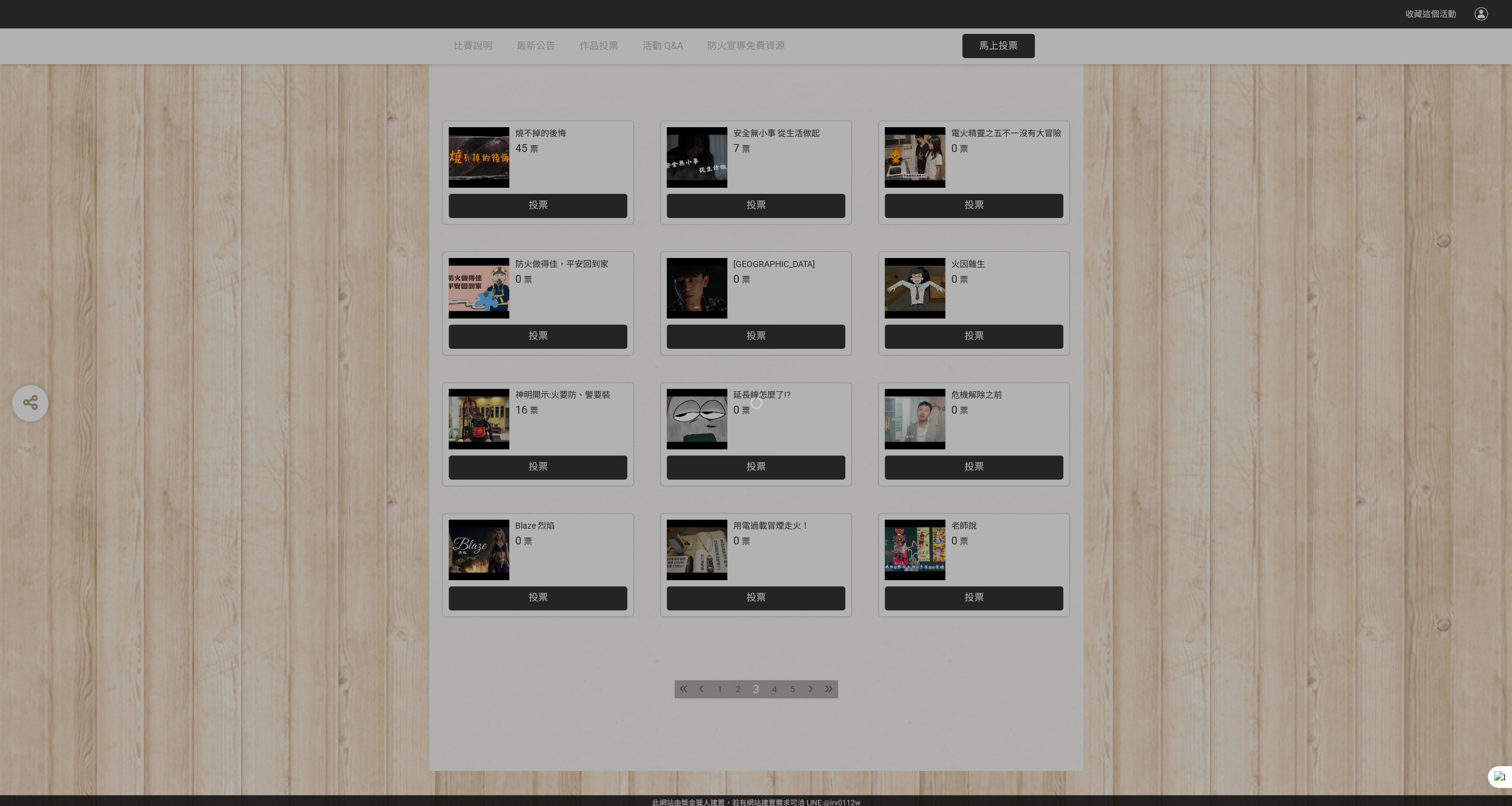
scroll to position [246, 0]
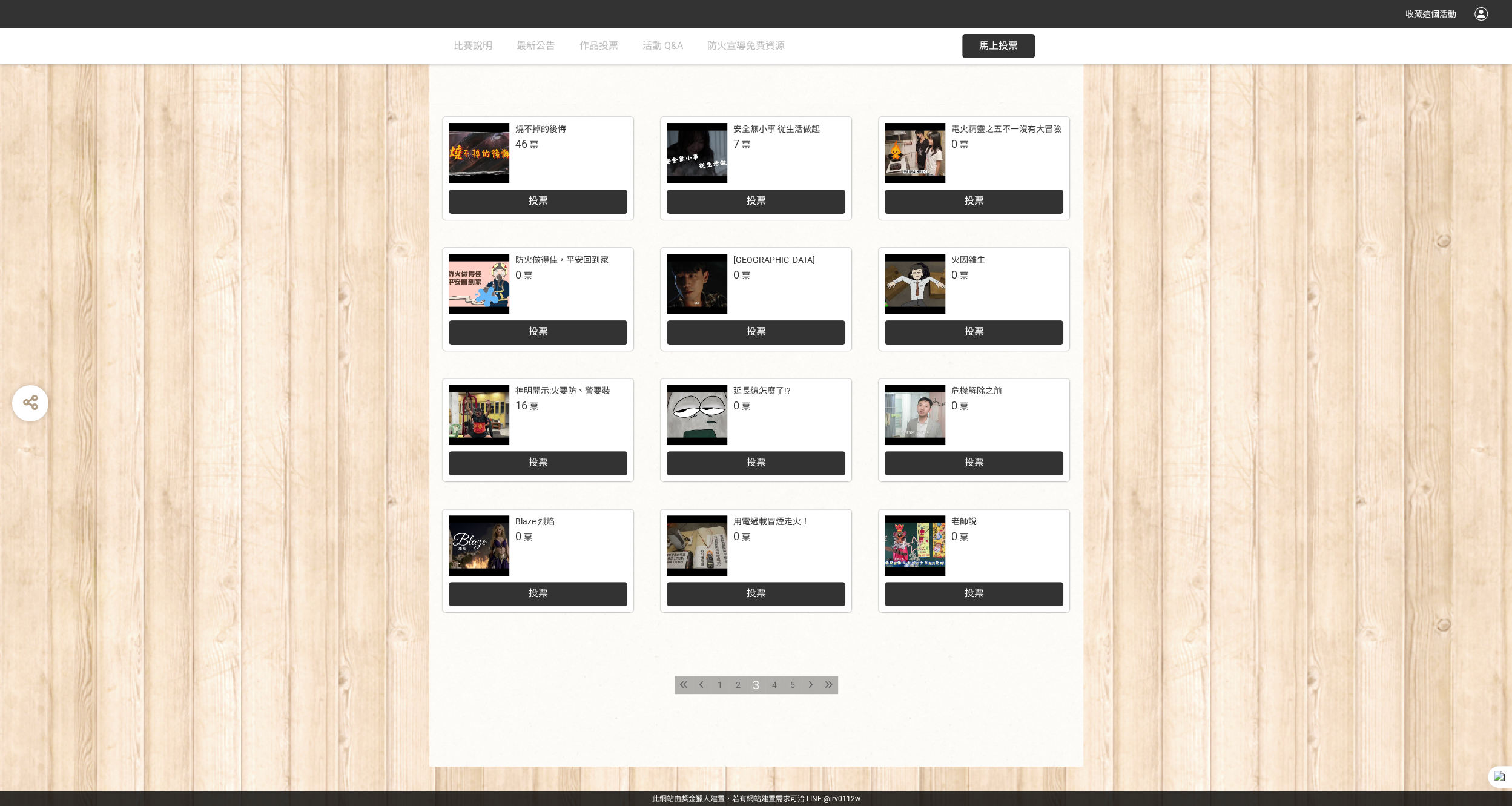
click at [772, 690] on div "4" at bounding box center [774, 684] width 18 height 18
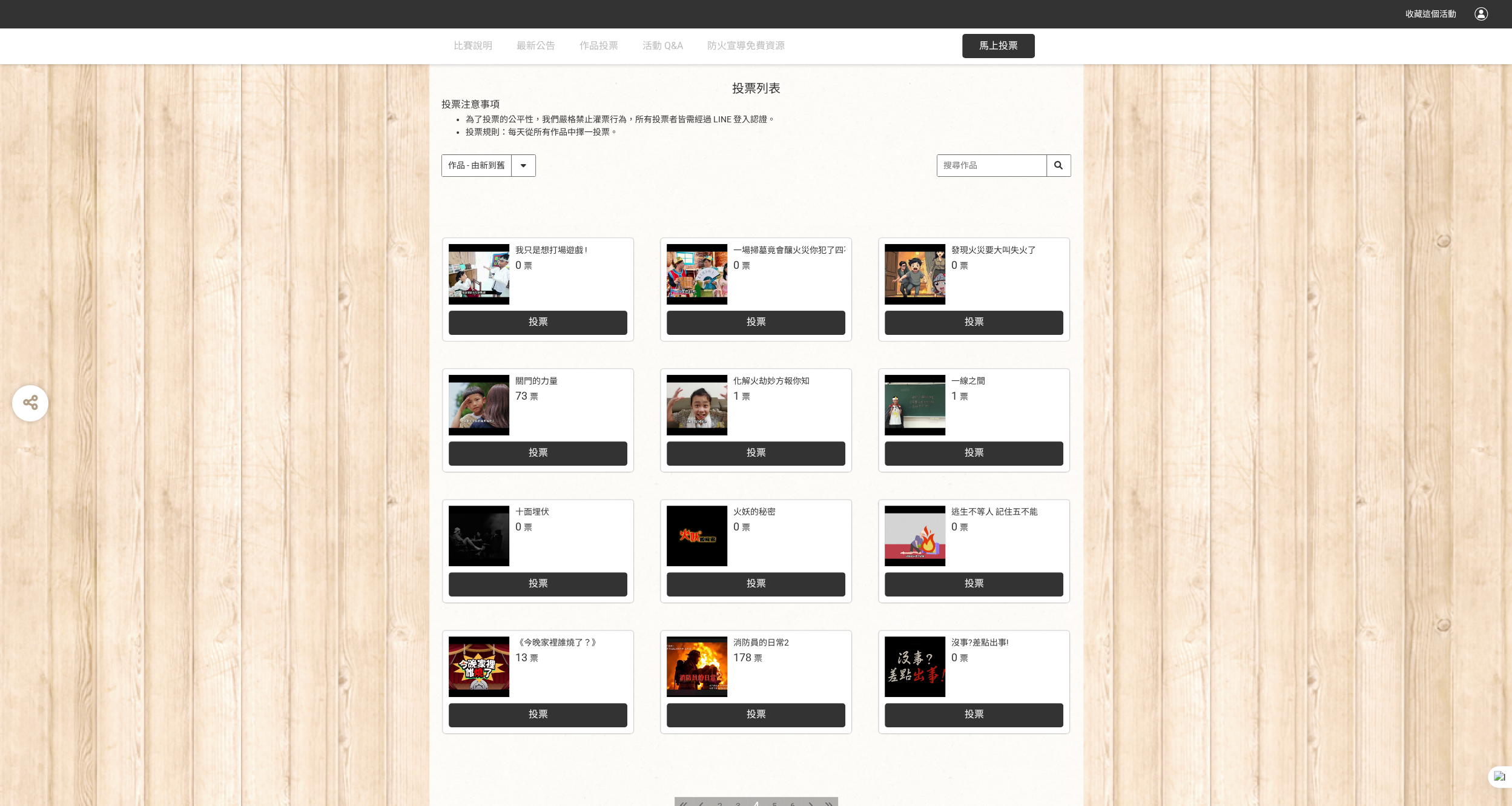
scroll to position [246, 0]
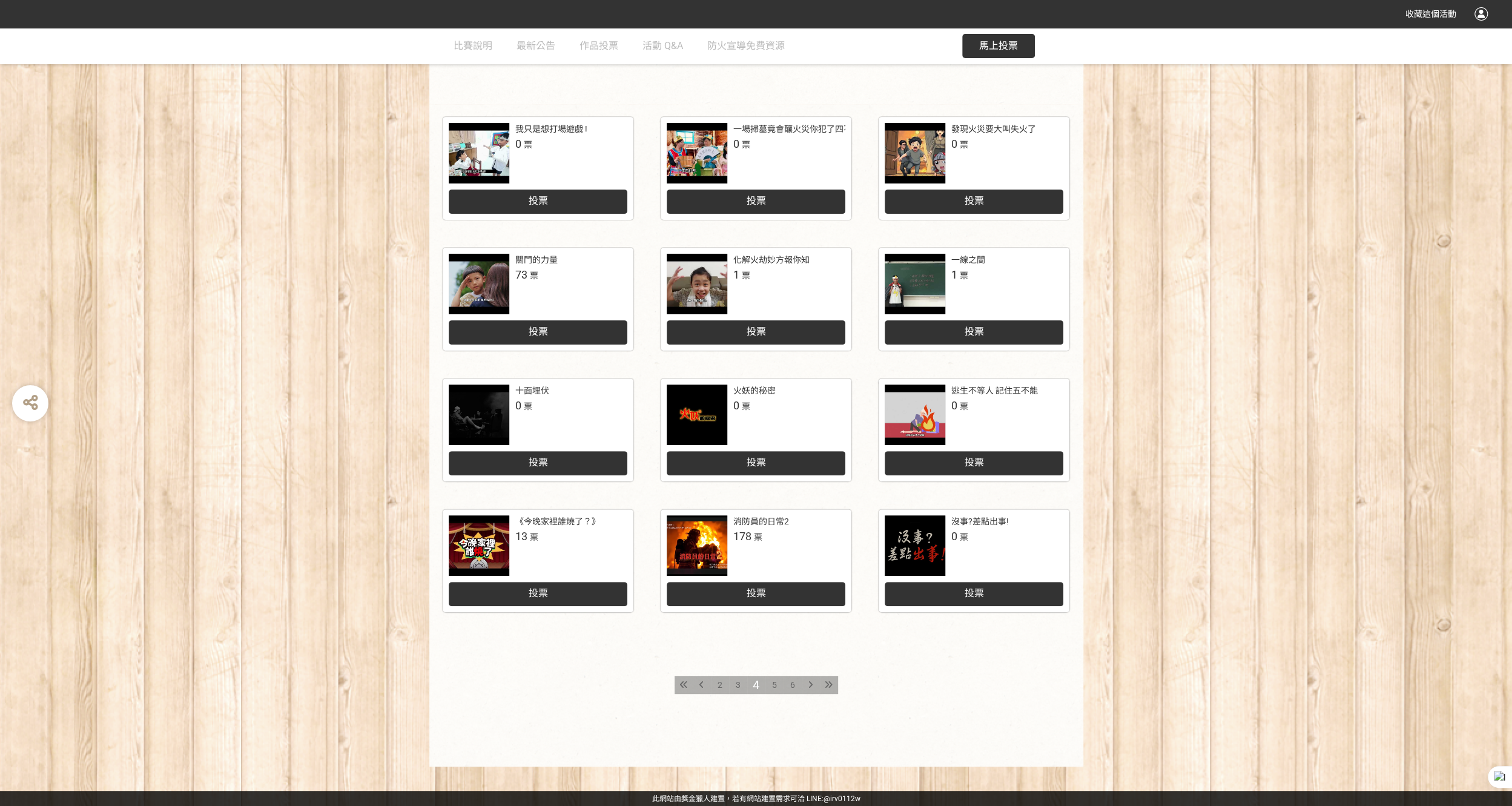
click at [775, 682] on span "5" at bounding box center [774, 685] width 5 height 10
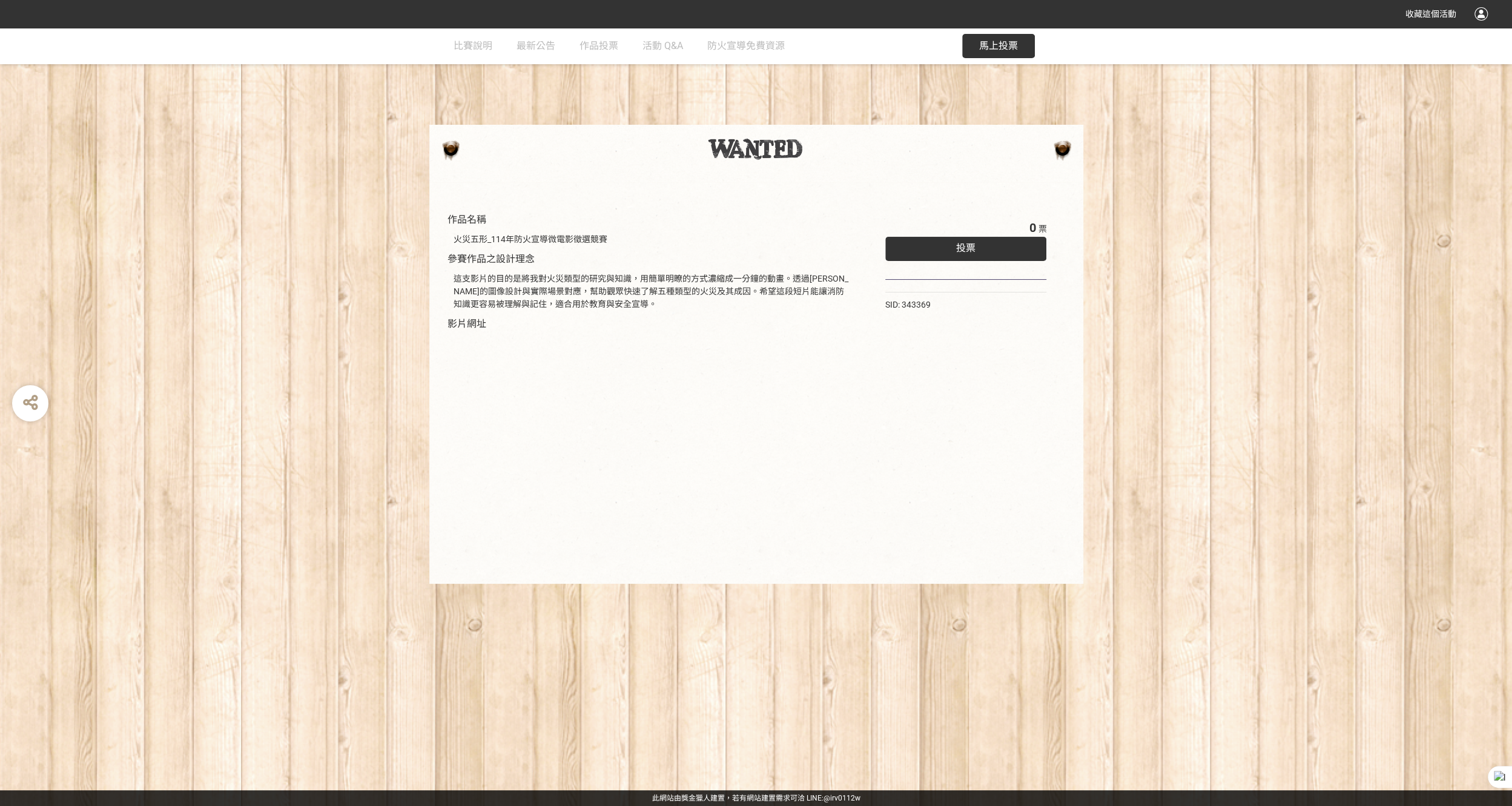
drag, startPoint x: 303, startPoint y: 486, endPoint x: 309, endPoint y: 482, distance: 7.2
